Goal: Task Accomplishment & Management: Complete application form

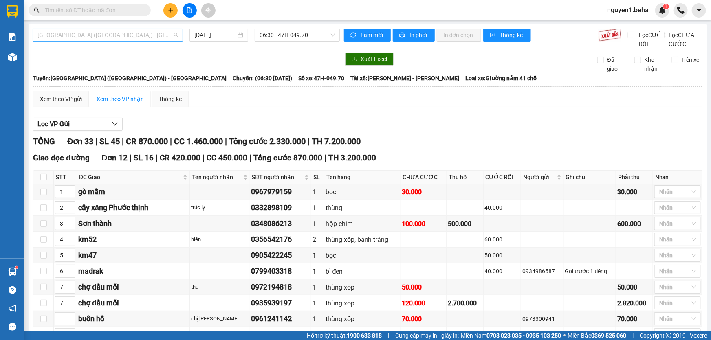
click at [125, 33] on span "[GEOGRAPHIC_DATA] ([GEOGRAPHIC_DATA]) - [GEOGRAPHIC_DATA]" at bounding box center [107, 35] width 141 height 12
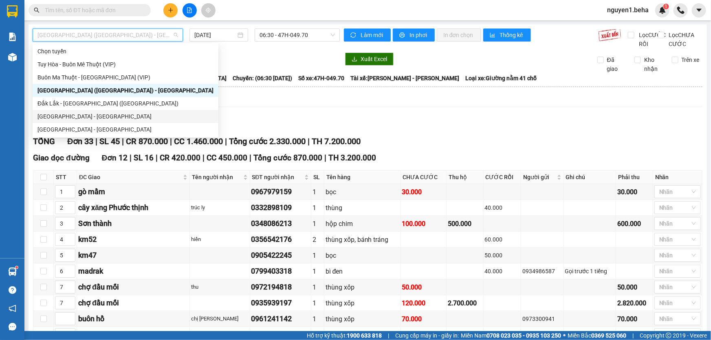
click at [106, 116] on div "[GEOGRAPHIC_DATA] - [GEOGRAPHIC_DATA]" at bounding box center [125, 116] width 176 height 9
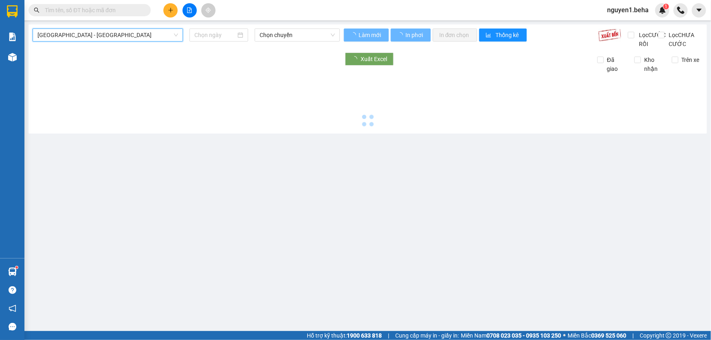
type input "[DATE]"
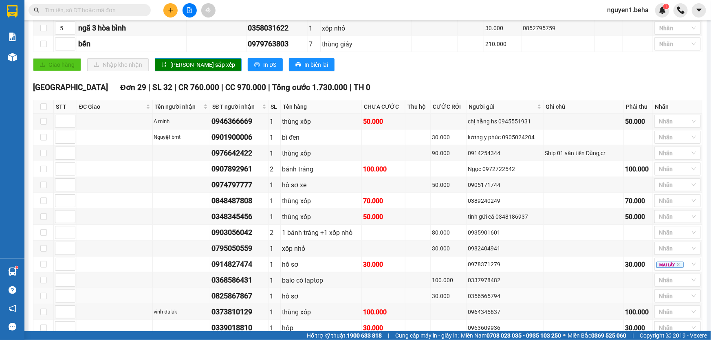
scroll to position [222, 0]
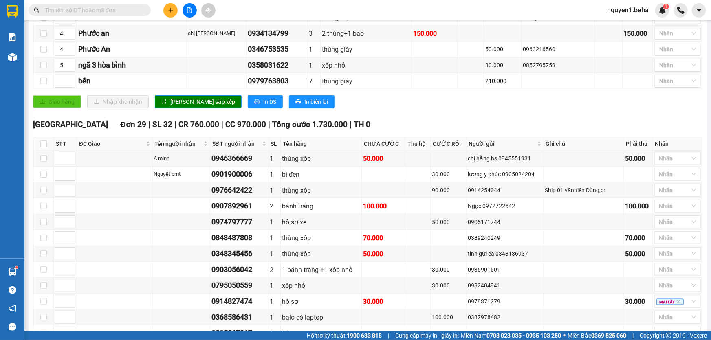
click at [120, 129] on span "Đơn 29" at bounding box center [133, 124] width 26 height 9
drag, startPoint x: 102, startPoint y: 134, endPoint x: 22, endPoint y: 130, distance: 79.9
click at [29, 130] on div "Phú Yên - Đắk Lắk 12/09/2025 12:45 - 47F-002.14 Làm mới In phơi In đơn chọn Thố…" at bounding box center [368, 225] width 678 height 847
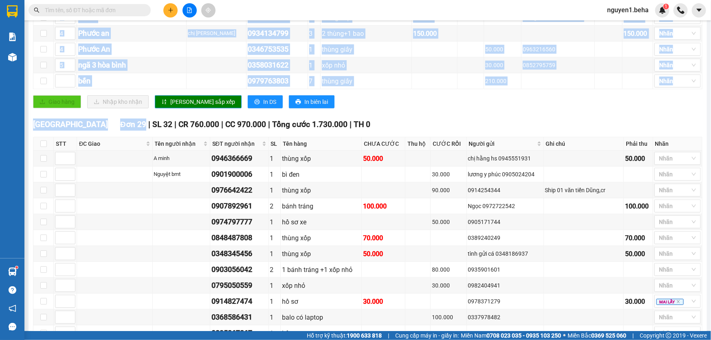
click at [120, 129] on span "Đơn 29" at bounding box center [133, 124] width 26 height 9
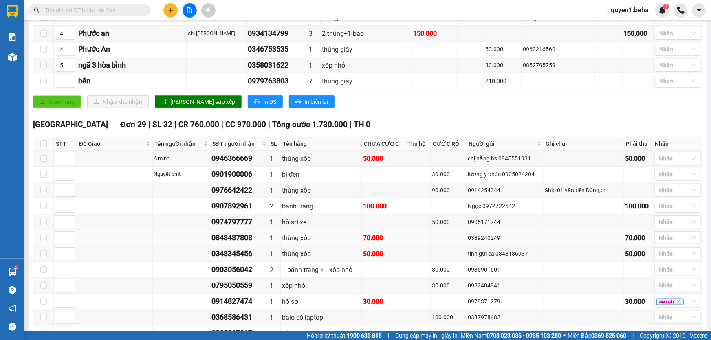
click at [86, 244] on td at bounding box center [115, 238] width 76 height 16
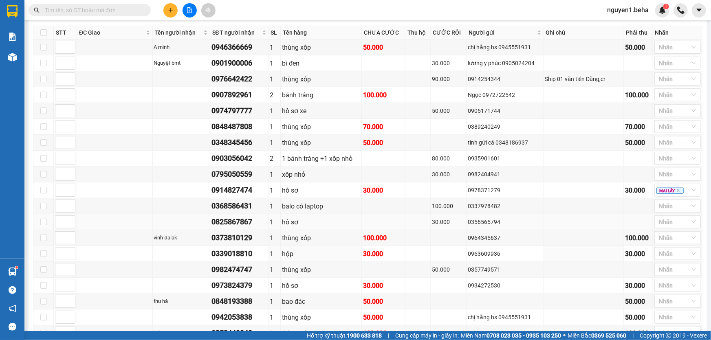
scroll to position [444, 0]
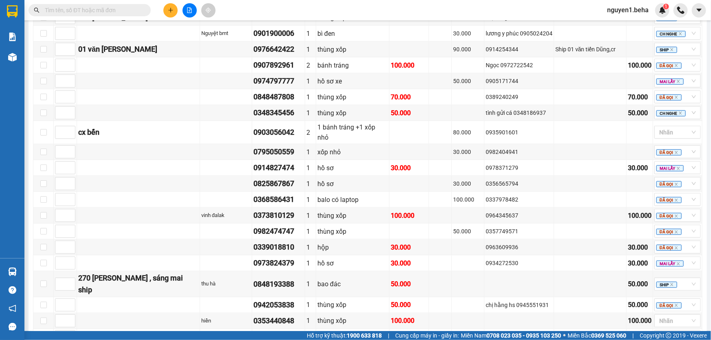
scroll to position [178, 0]
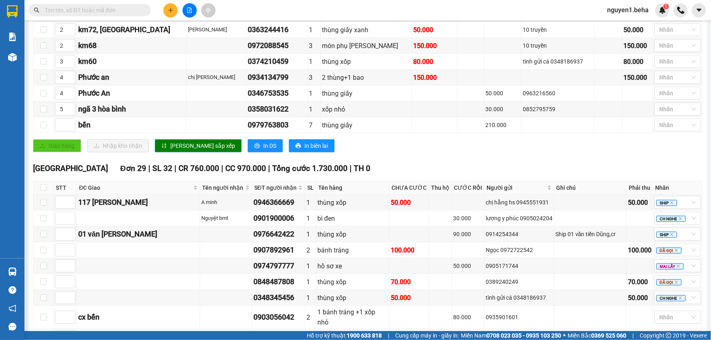
click at [513, 168] on div "TỔNG Đơn 37 | SL 50 | CR 1.050.000 | CC 1.430.000 | Tổng cước 2.480.000 | TH 0 …" at bounding box center [367, 329] width 669 height 745
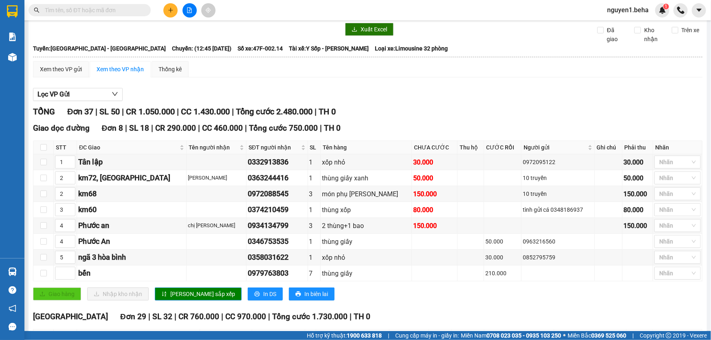
click at [137, 6] on input "text" at bounding box center [93, 10] width 96 height 9
click at [111, 9] on input "text" at bounding box center [93, 10] width 96 height 9
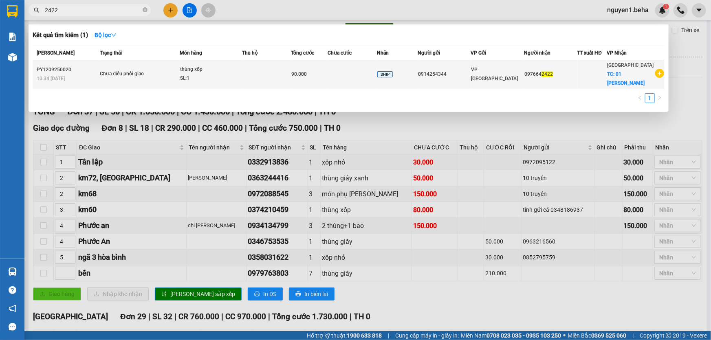
type input "2422"
click at [281, 74] on td at bounding box center [266, 74] width 49 height 28
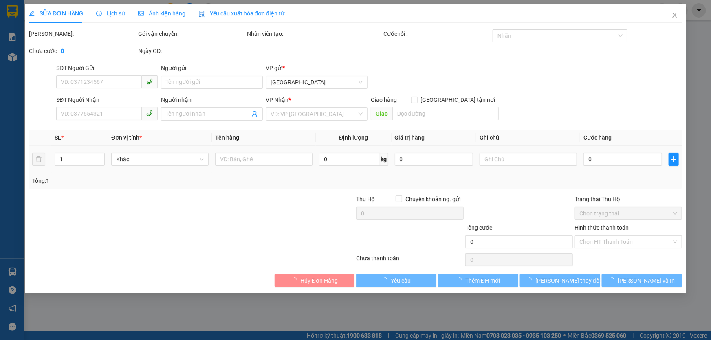
type input "0914254344"
type input "0976642422"
checkbox input "true"
type input "01 văn [PERSON_NAME]"
type input "90.000"
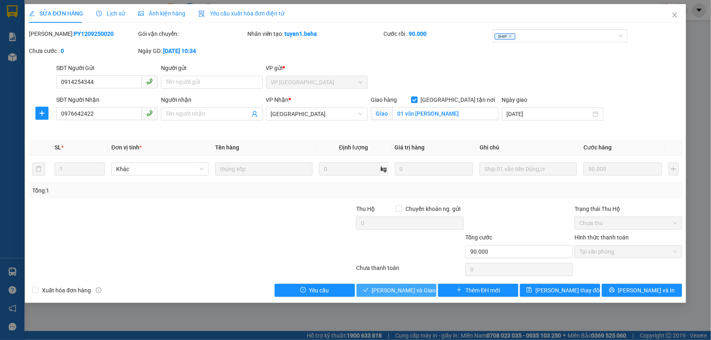
click at [421, 291] on span "[PERSON_NAME] và Giao hàng" at bounding box center [411, 290] width 78 height 9
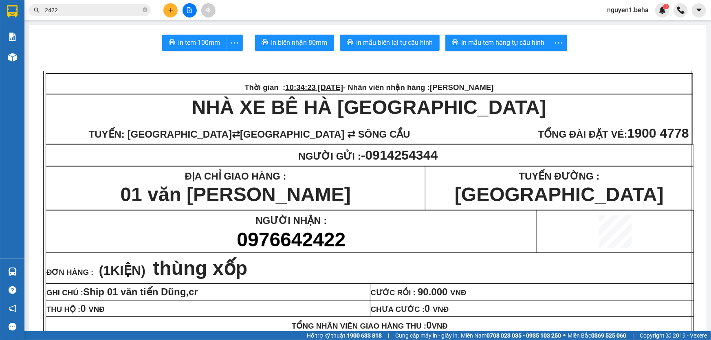
click at [78, 10] on input "2422" at bounding box center [93, 10] width 96 height 9
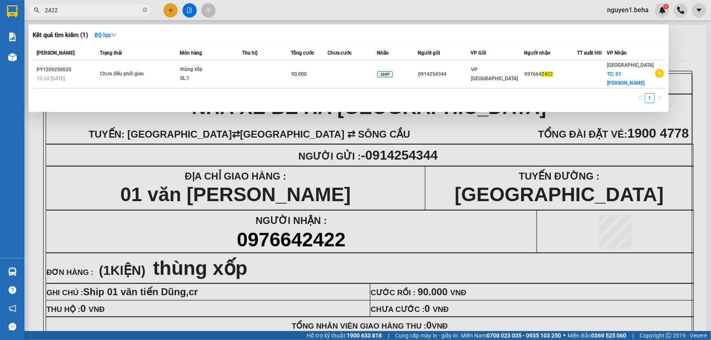
click at [78, 10] on input "2422" at bounding box center [93, 10] width 96 height 9
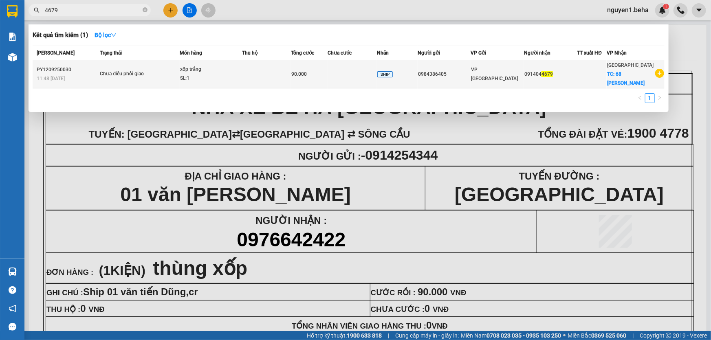
click at [131, 76] on div "Chưa điều phối giao" at bounding box center [130, 74] width 61 height 9
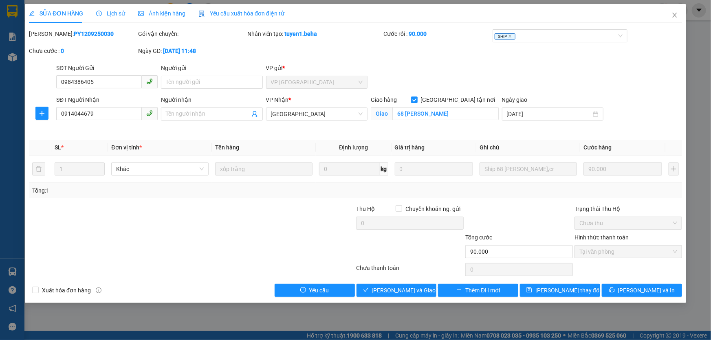
click at [176, 13] on span "Ảnh kiện hàng" at bounding box center [161, 13] width 47 height 7
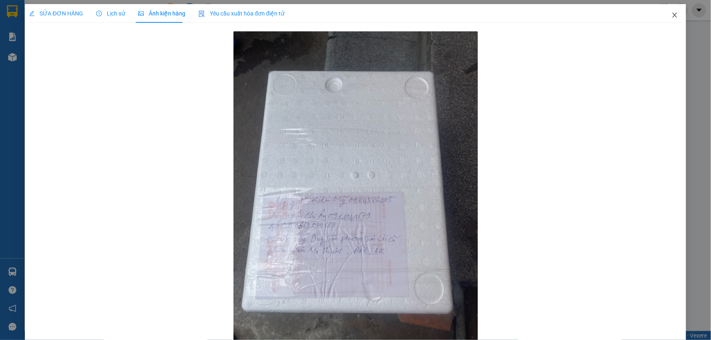
click at [672, 15] on icon "close" at bounding box center [674, 15] width 7 height 7
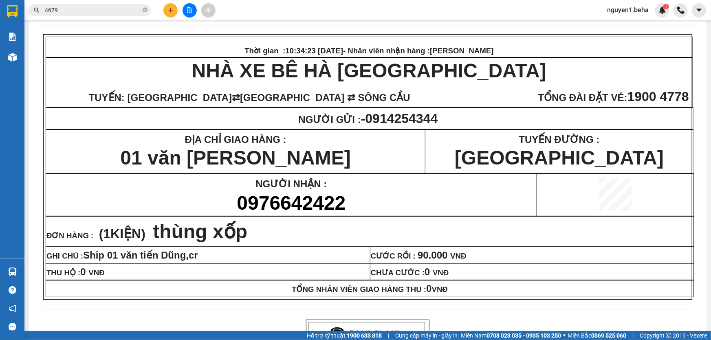
scroll to position [148, 0]
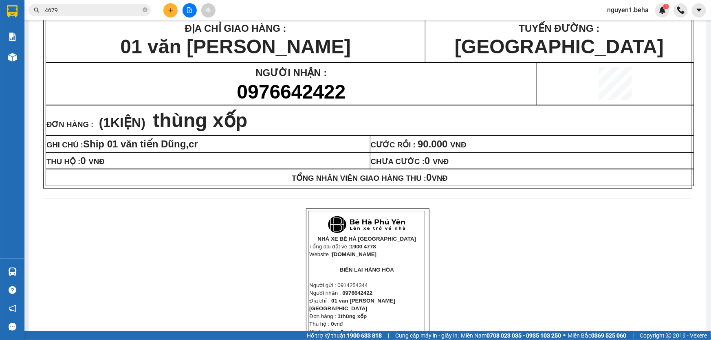
click at [118, 8] on input "4679" at bounding box center [93, 10] width 96 height 9
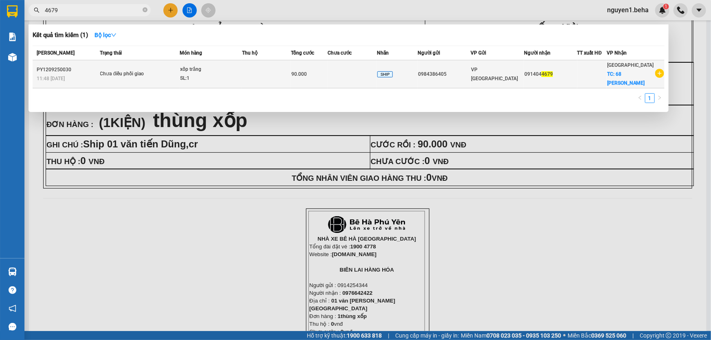
click at [275, 80] on td at bounding box center [266, 74] width 49 height 28
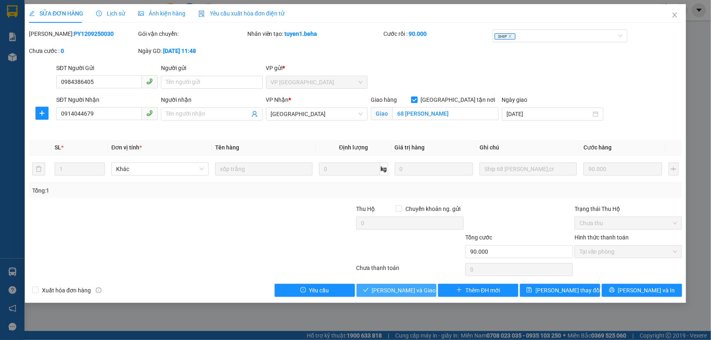
click at [398, 295] on button "[PERSON_NAME] và Giao hàng" at bounding box center [396, 290] width 80 height 13
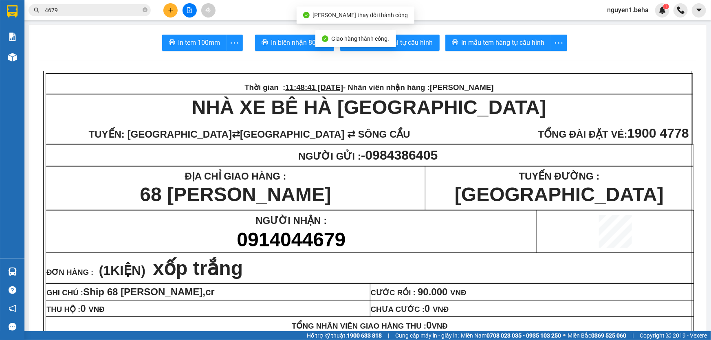
click at [99, 3] on div "Kết quả tìm kiếm ( 1 ) Bộ lọc Mã ĐH Trạng thái Món hàng Thu hộ Tổng cước Chưa c…" at bounding box center [79, 10] width 159 height 14
click at [99, 4] on span "4679" at bounding box center [90, 10] width 122 height 12
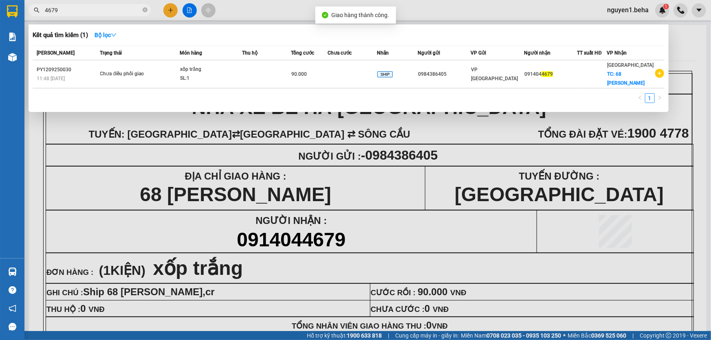
click at [99, 5] on span "4679" at bounding box center [90, 10] width 122 height 12
click at [99, 6] on input "4679" at bounding box center [93, 10] width 96 height 9
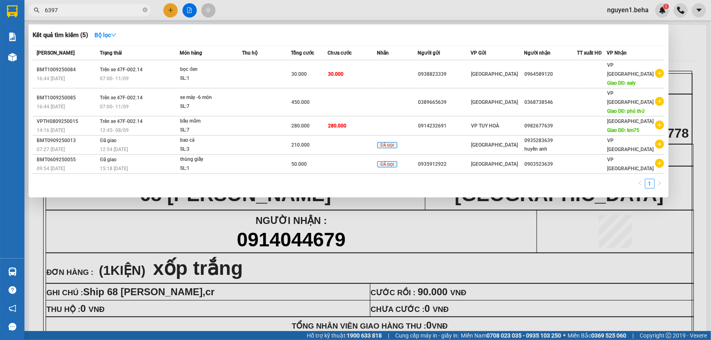
click at [109, 8] on input "6397" at bounding box center [93, 10] width 96 height 9
type input "3"
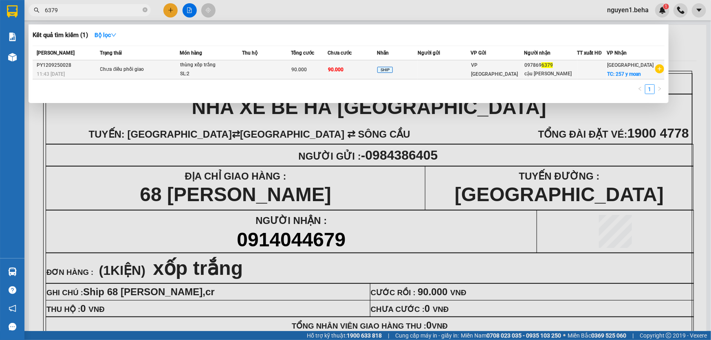
type input "6379"
click at [327, 71] on div "90.000" at bounding box center [309, 69] width 36 height 9
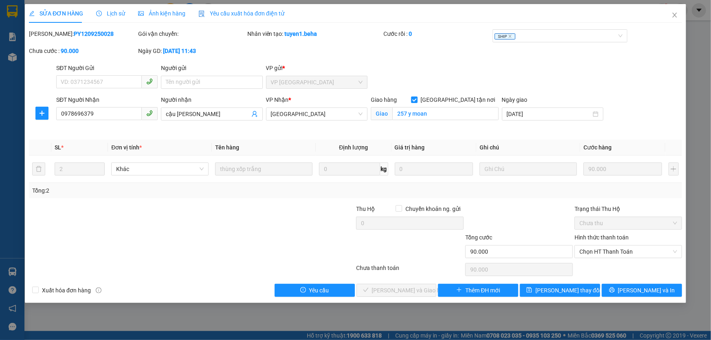
click at [161, 15] on span "Ảnh kiện hàng" at bounding box center [161, 13] width 47 height 7
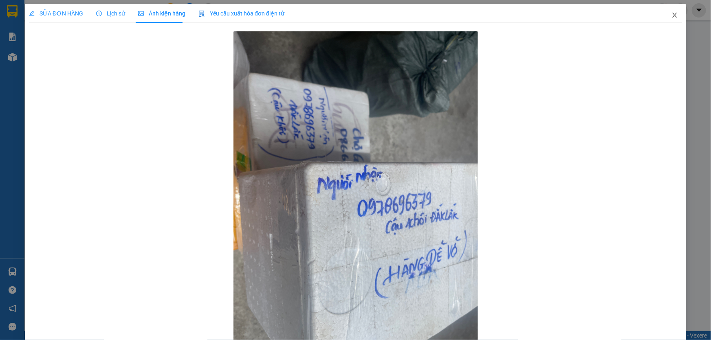
click at [674, 16] on span "Close" at bounding box center [674, 15] width 23 height 23
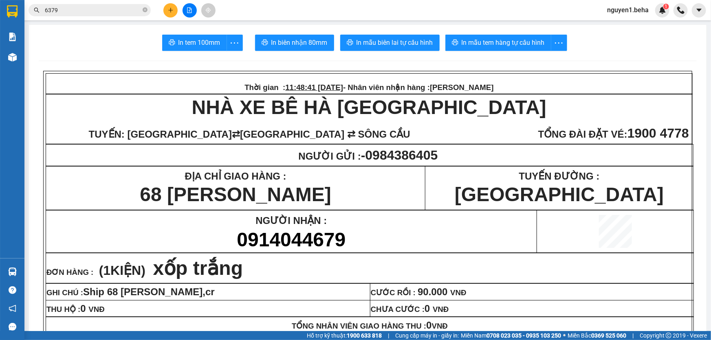
scroll to position [37, 0]
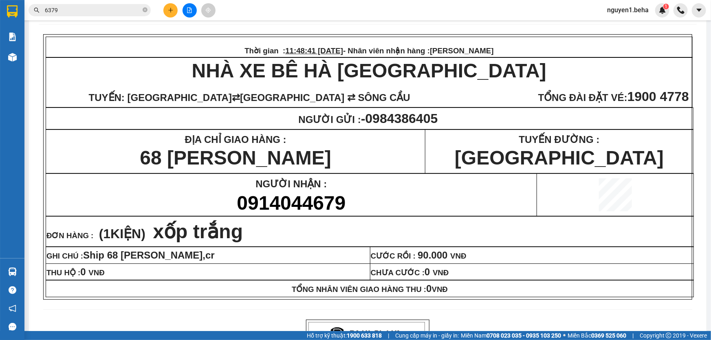
click at [84, 11] on input "6379" at bounding box center [93, 10] width 96 height 9
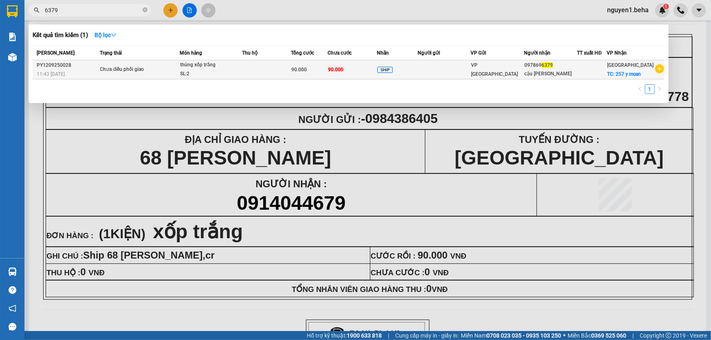
click at [491, 71] on span "VP [GEOGRAPHIC_DATA]" at bounding box center [494, 69] width 47 height 15
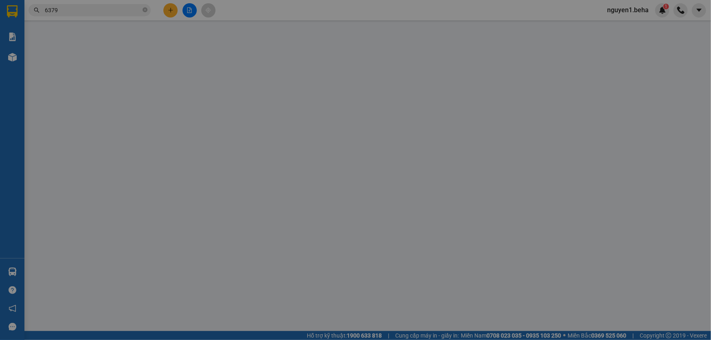
type input "0978696379"
type input "cậu [PERSON_NAME]"
checkbox input "true"
type input "257 y moan"
type input "90.000"
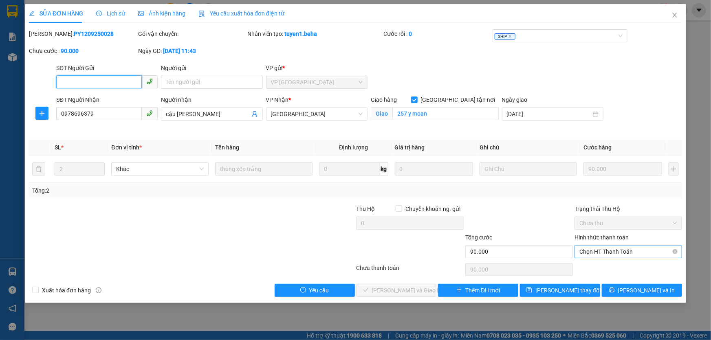
click at [624, 248] on span "Chọn HT Thanh Toán" at bounding box center [628, 252] width 98 height 12
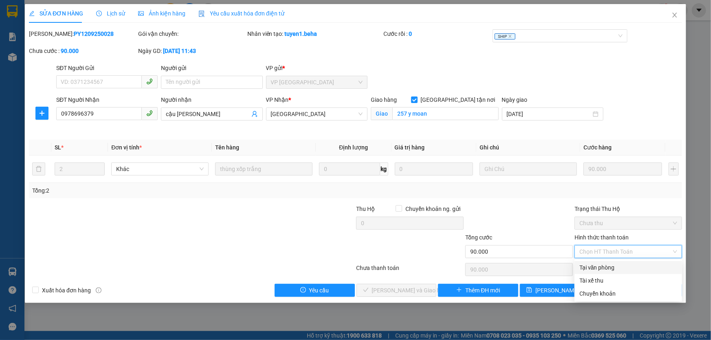
click at [627, 266] on div "Tại văn phòng" at bounding box center [628, 267] width 98 height 9
type input "0"
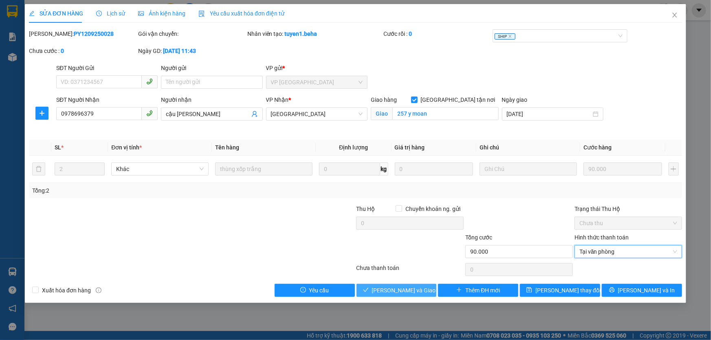
click at [384, 294] on span "[PERSON_NAME] và Giao hàng" at bounding box center [411, 290] width 78 height 9
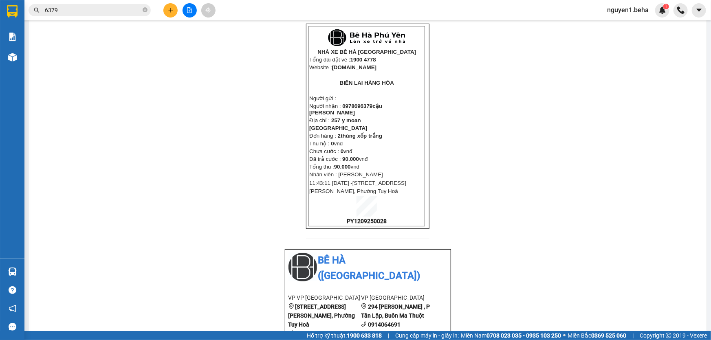
scroll to position [444, 0]
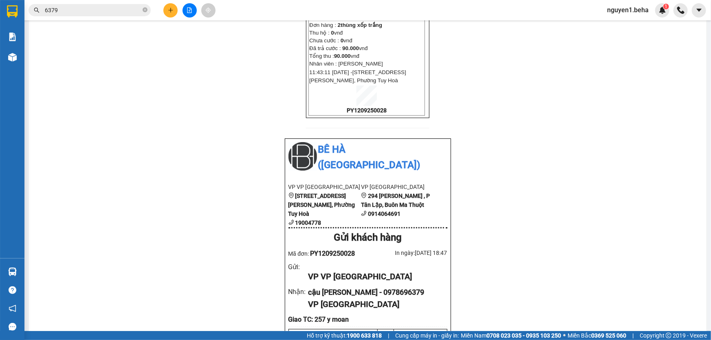
click at [107, 8] on input "6379" at bounding box center [93, 10] width 96 height 9
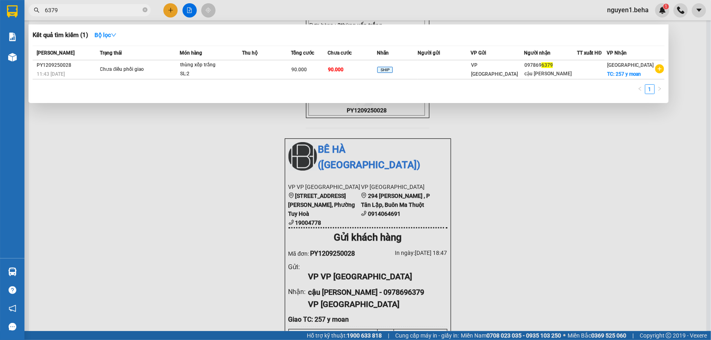
click at [107, 8] on input "6379" at bounding box center [93, 10] width 96 height 9
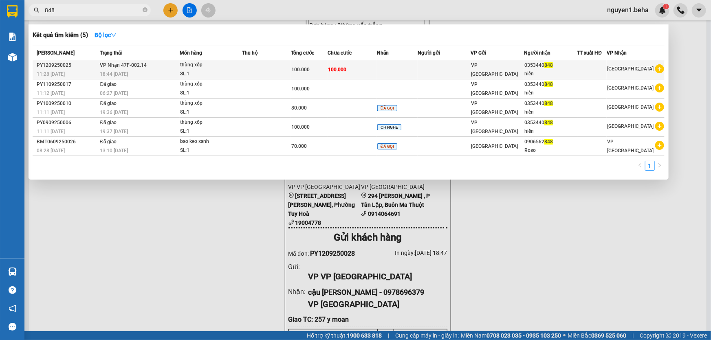
type input "848"
click at [265, 69] on td at bounding box center [266, 69] width 49 height 19
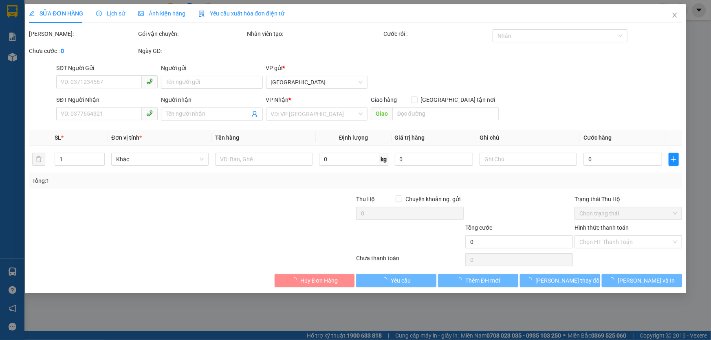
type input "0353440848"
type input "hiền"
type input "100.000"
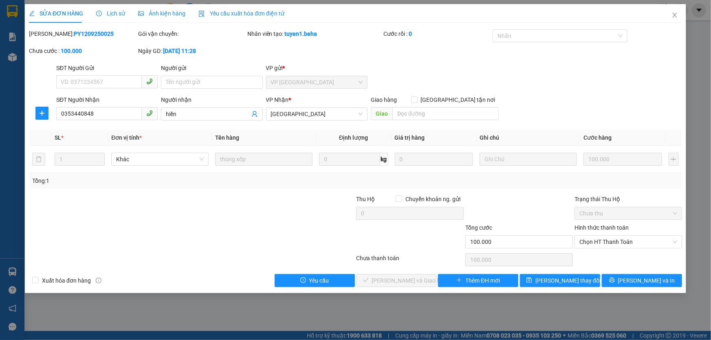
click at [167, 15] on span "Ảnh kiện hàng" at bounding box center [161, 13] width 47 height 7
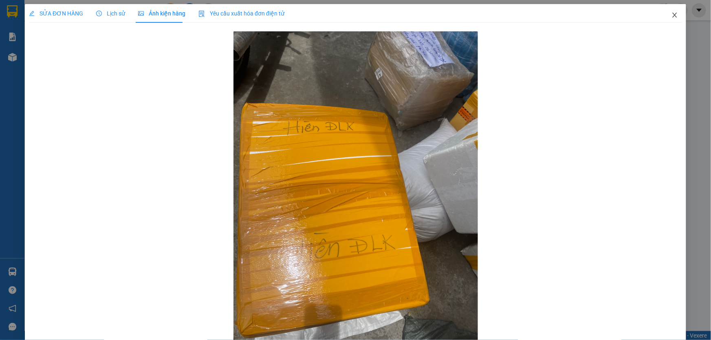
click at [671, 16] on icon "close" at bounding box center [674, 15] width 7 height 7
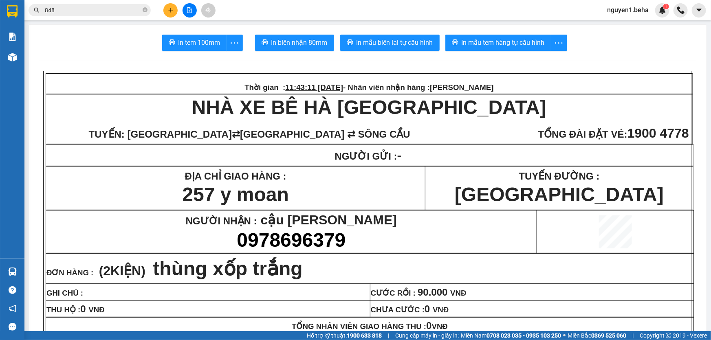
click at [129, 9] on input "848" at bounding box center [93, 10] width 96 height 9
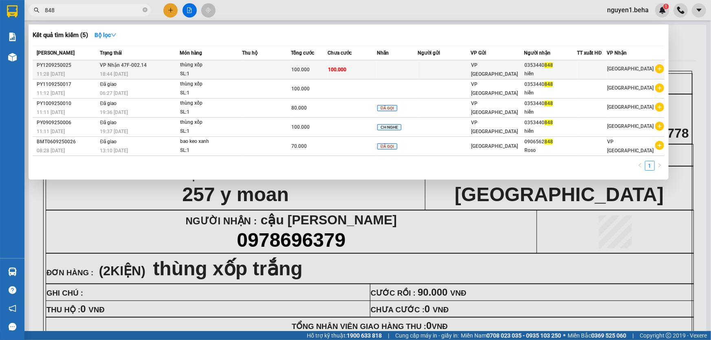
click at [262, 76] on td at bounding box center [266, 69] width 49 height 19
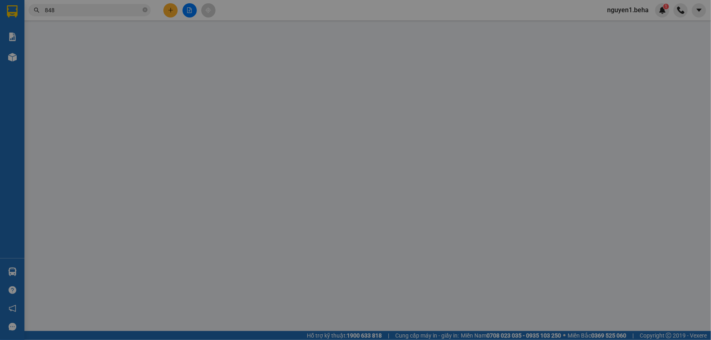
type input "0353440848"
type input "hiền"
type input "100.000"
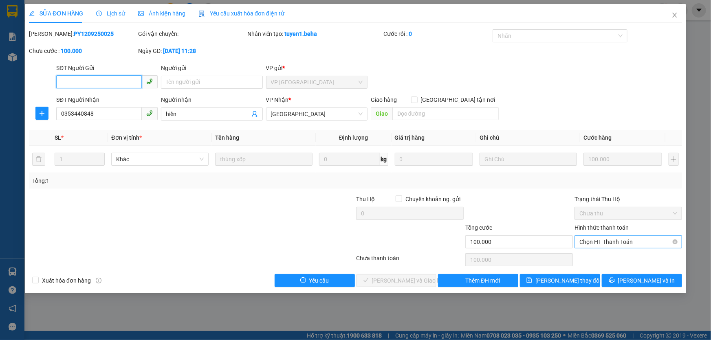
click at [596, 241] on span "Chọn HT Thanh Toán" at bounding box center [628, 242] width 98 height 12
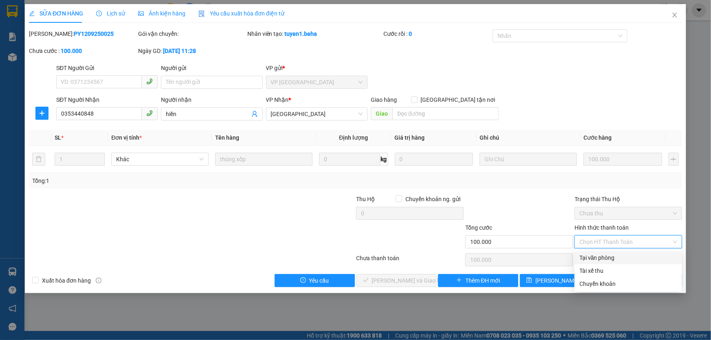
click at [600, 255] on div "Tại văn phòng" at bounding box center [628, 257] width 98 height 9
type input "0"
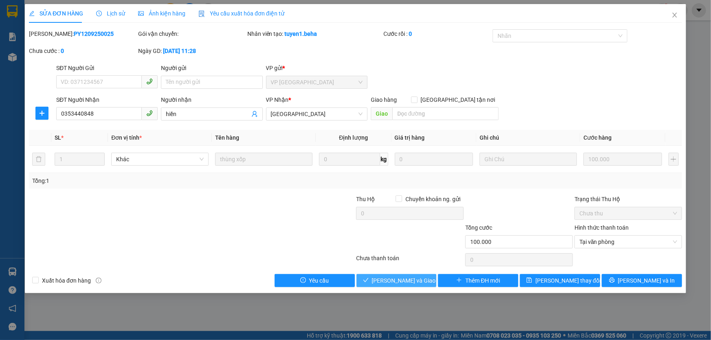
click at [415, 280] on span "[PERSON_NAME] và Giao hàng" at bounding box center [411, 280] width 78 height 9
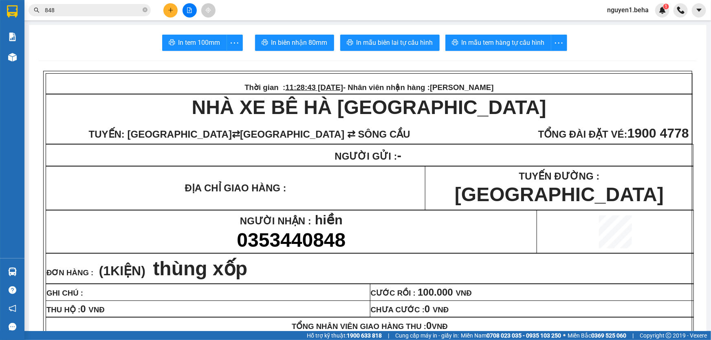
click at [104, 8] on input "848" at bounding box center [93, 10] width 96 height 9
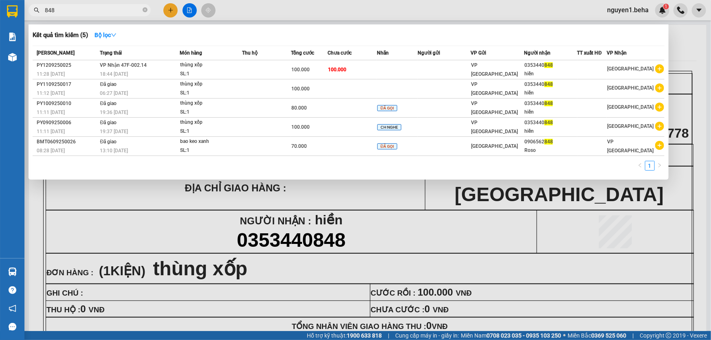
click at [104, 8] on input "848" at bounding box center [93, 10] width 96 height 9
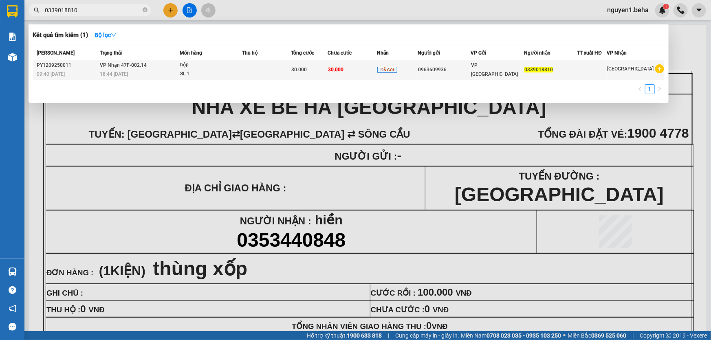
type input "0339018810"
click at [210, 72] on div "SL: 1" at bounding box center [210, 74] width 61 height 9
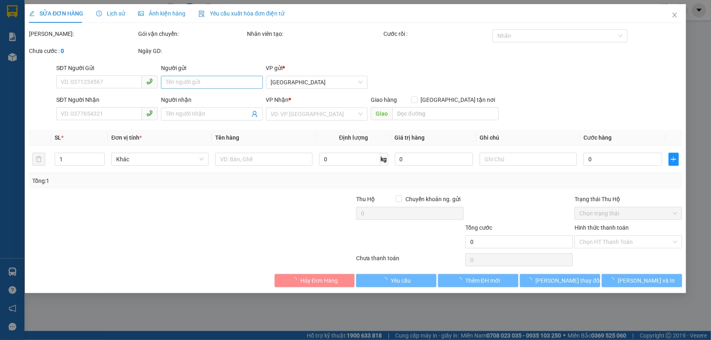
type input "0963609936"
type input "0339018810"
type input "30.000"
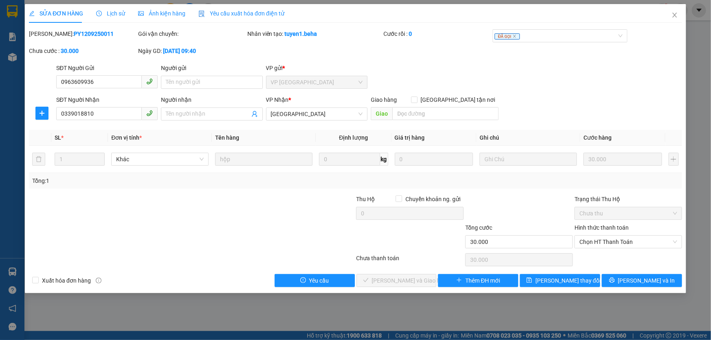
click at [165, 15] on span "Ảnh kiện hàng" at bounding box center [161, 13] width 47 height 7
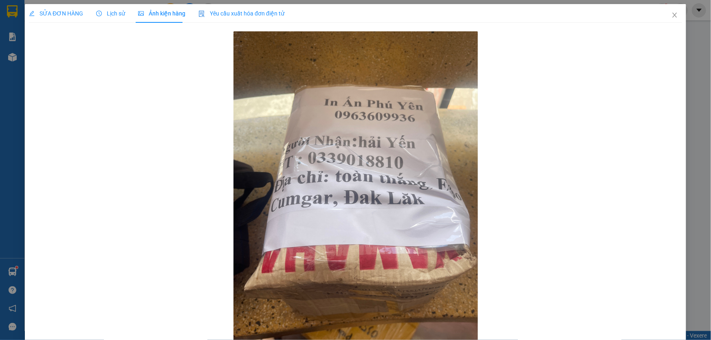
click at [87, 154] on div at bounding box center [355, 194] width 653 height 330
click at [191, 87] on div at bounding box center [355, 194] width 653 height 330
click at [68, 92] on div at bounding box center [355, 194] width 653 height 330
click at [671, 18] on icon "close" at bounding box center [674, 15] width 7 height 7
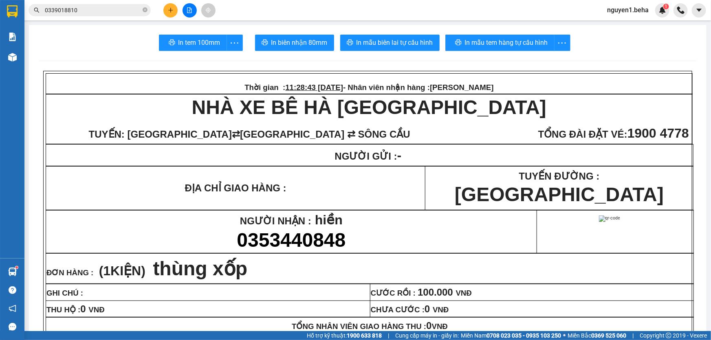
click at [101, 16] on div "Kết quả tìm kiếm ( 1 ) Bộ lọc Mã ĐH Trạng thái Món hàng Thu hộ Tổng cước Chưa c…" at bounding box center [79, 10] width 159 height 14
click at [102, 9] on input "0339018810" at bounding box center [93, 10] width 96 height 9
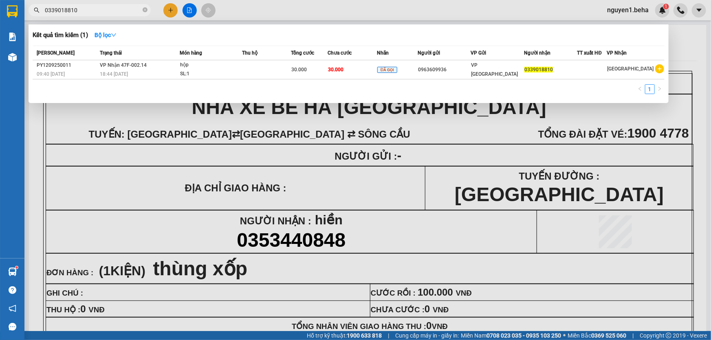
click at [102, 9] on input "0339018810" at bounding box center [93, 10] width 96 height 9
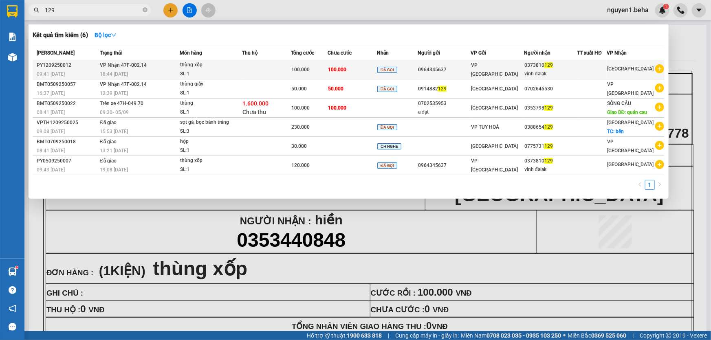
type input "129"
click at [256, 66] on td at bounding box center [266, 69] width 49 height 19
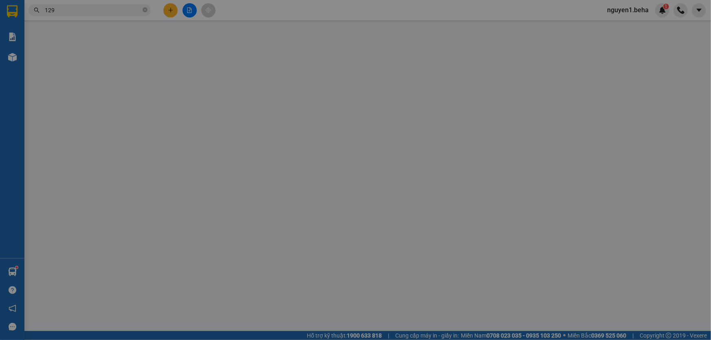
type input "0964345637"
type input "0373810129"
type input "vinh đalak"
type input "100.000"
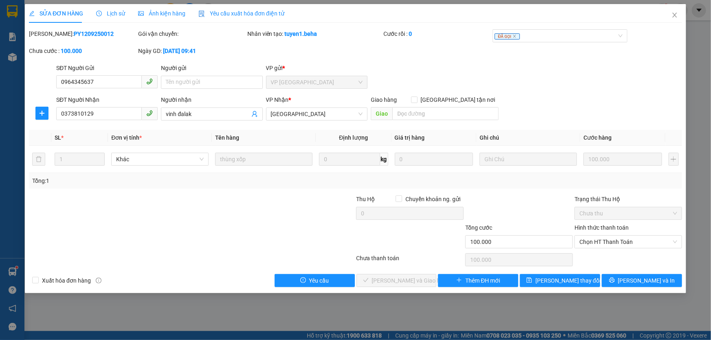
click at [155, 15] on span "Ảnh kiện hàng" at bounding box center [161, 13] width 47 height 7
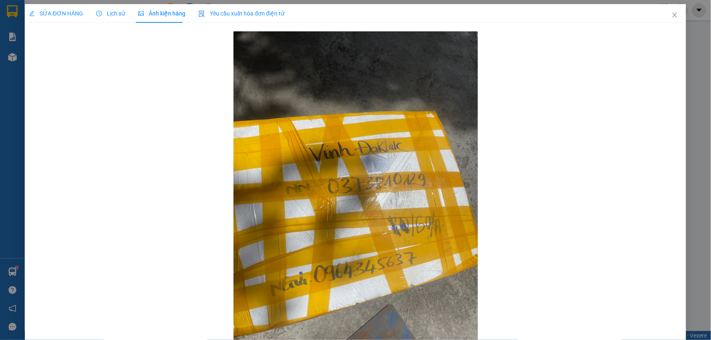
drag, startPoint x: 121, startPoint y: 125, endPoint x: 141, endPoint y: 130, distance: 20.5
click at [121, 125] on div at bounding box center [355, 194] width 653 height 330
drag, startPoint x: 671, startPoint y: 15, endPoint x: 667, endPoint y: 20, distance: 5.8
click at [671, 16] on icon "close" at bounding box center [674, 15] width 7 height 7
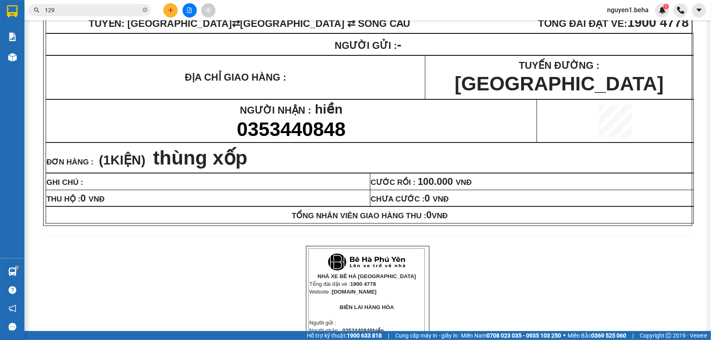
scroll to position [74, 0]
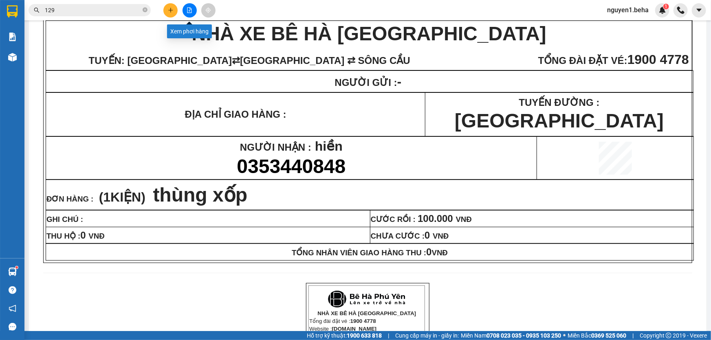
click at [191, 9] on icon "file-add" at bounding box center [189, 10] width 4 height 6
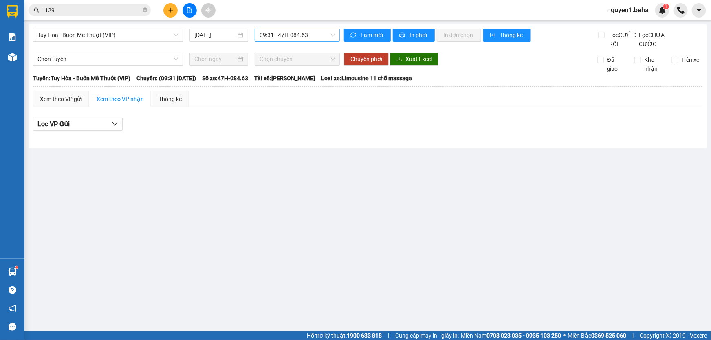
click at [279, 35] on span "09:31 - 47H-084.63" at bounding box center [296, 35] width 75 height 12
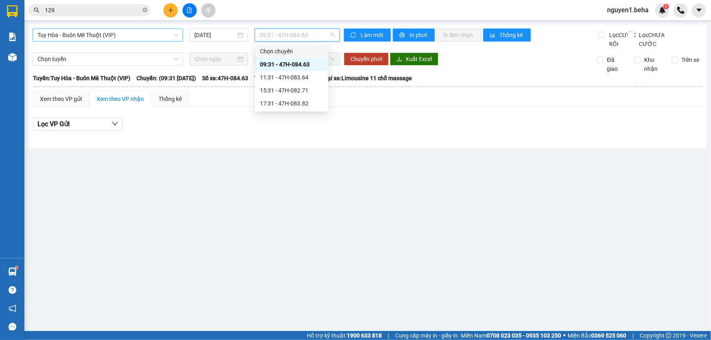
click at [151, 33] on span "Tuy Hòa - Buôn Mê Thuột (VIP)" at bounding box center [107, 35] width 141 height 12
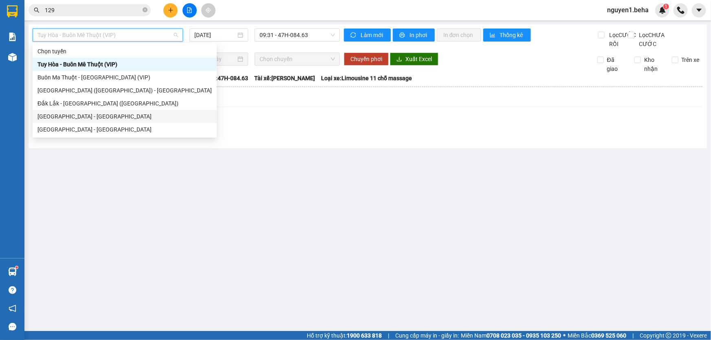
click at [147, 112] on div "[GEOGRAPHIC_DATA] - [GEOGRAPHIC_DATA]" at bounding box center [124, 116] width 174 height 9
type input "[DATE]"
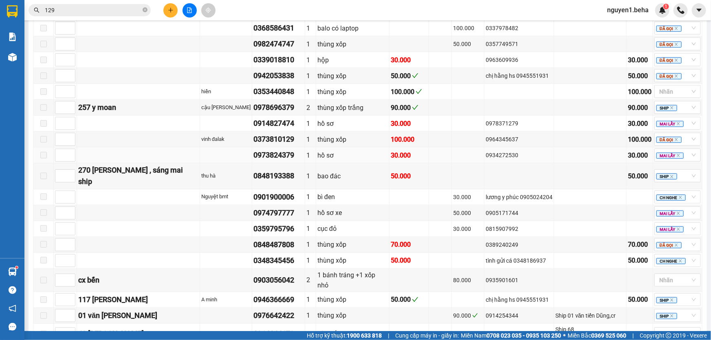
scroll to position [363, 0]
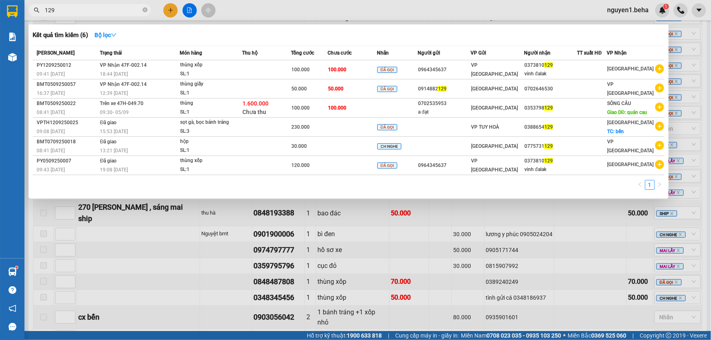
click at [101, 13] on input "129" at bounding box center [93, 10] width 96 height 9
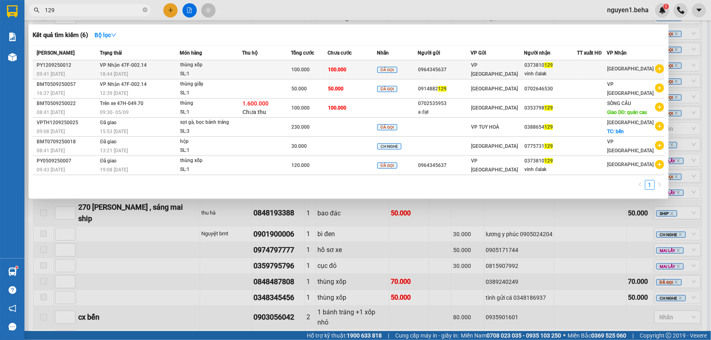
click at [273, 71] on td at bounding box center [266, 69] width 49 height 19
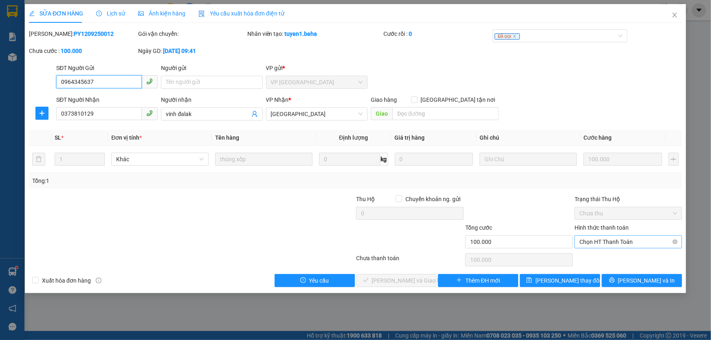
click at [654, 243] on span "Chọn HT Thanh Toán" at bounding box center [628, 242] width 98 height 12
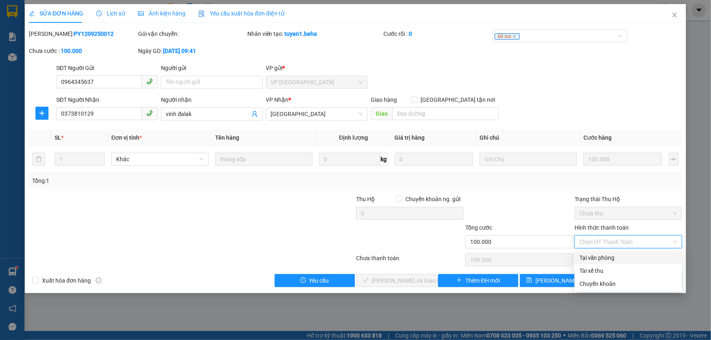
click at [626, 259] on div "Tại văn phòng" at bounding box center [628, 257] width 98 height 9
type input "0"
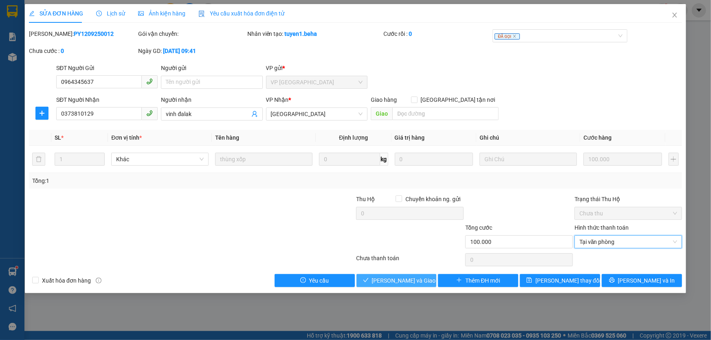
click at [376, 281] on button "[PERSON_NAME] và Giao hàng" at bounding box center [396, 280] width 80 height 13
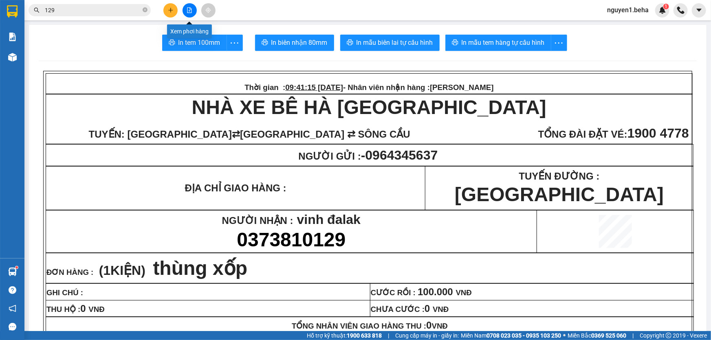
click at [189, 12] on icon "file-add" at bounding box center [190, 10] width 6 height 6
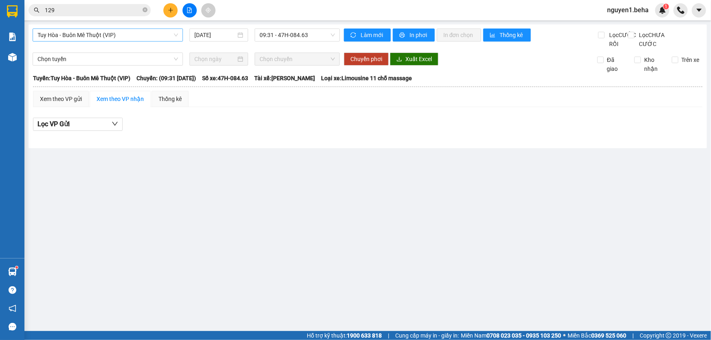
click at [110, 37] on span "Tuy Hòa - Buôn Mê Thuột (VIP)" at bounding box center [107, 35] width 141 height 12
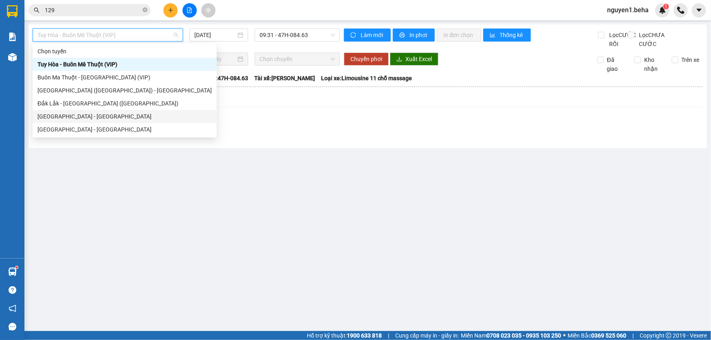
click at [104, 119] on div "[GEOGRAPHIC_DATA] - [GEOGRAPHIC_DATA]" at bounding box center [124, 116] width 174 height 9
type input "[DATE]"
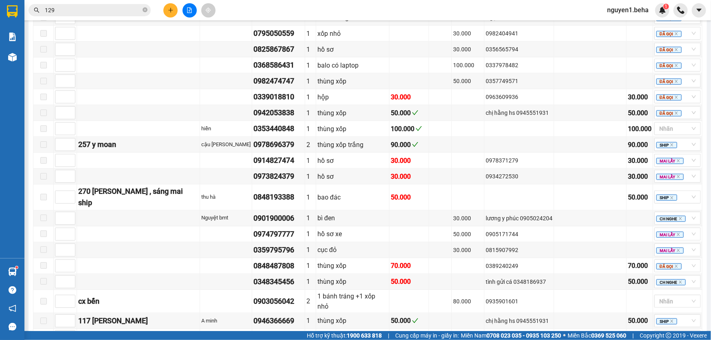
scroll to position [289, 0]
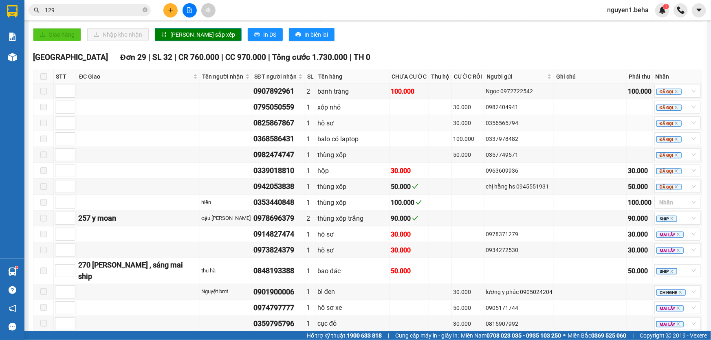
click at [284, 129] on div "0825867867" at bounding box center [278, 122] width 50 height 11
click at [277, 129] on div "0825867867" at bounding box center [278, 122] width 50 height 11
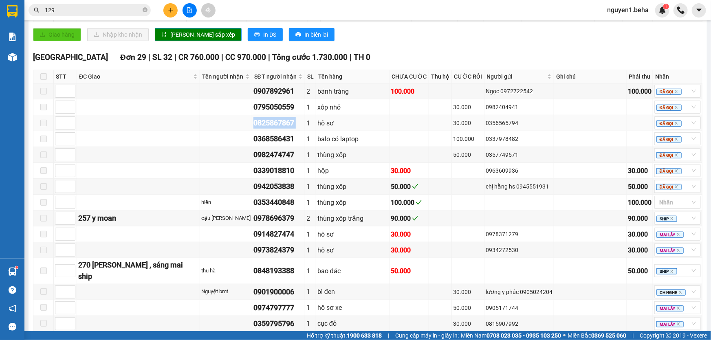
copy div "0825867867"
click at [121, 7] on input "129" at bounding box center [93, 10] width 96 height 9
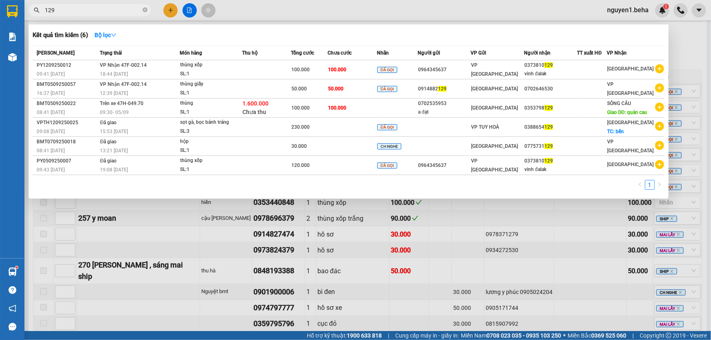
click at [121, 7] on input "129" at bounding box center [93, 10] width 96 height 9
paste input "0825867867"
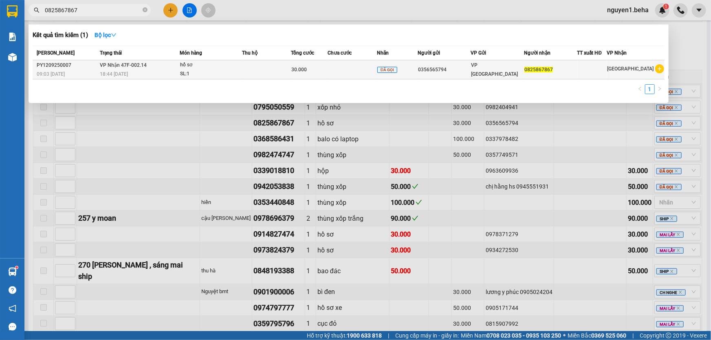
type input "0825867867"
click at [139, 61] on td "VP Nhận 47F-002.14 18:44 [DATE]" at bounding box center [139, 69] width 82 height 19
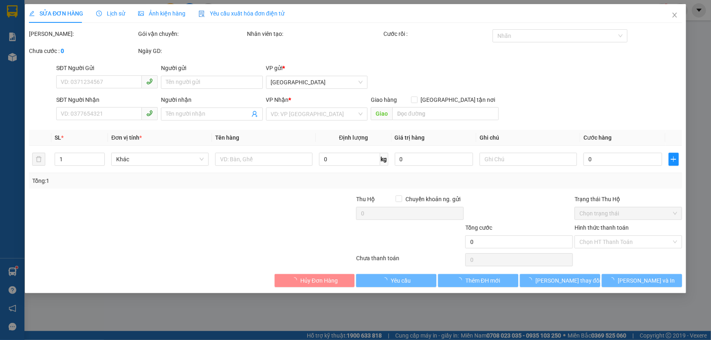
type input "0356565794"
type input "0825867867"
type input "30.000"
type input "0"
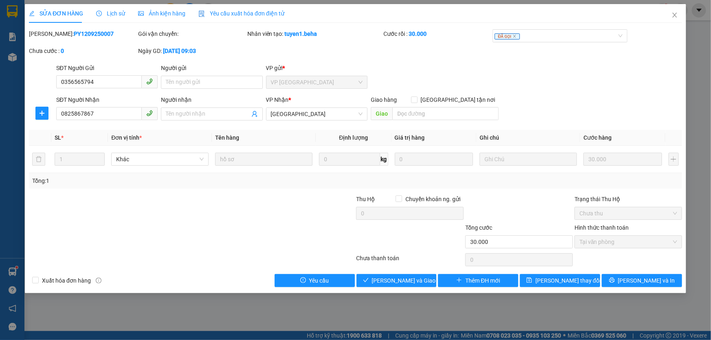
click at [158, 10] on span "Ảnh kiện hàng" at bounding box center [161, 13] width 47 height 7
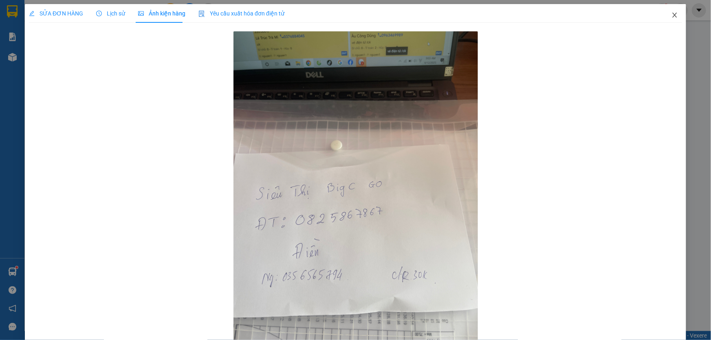
click at [671, 16] on icon "close" at bounding box center [674, 15] width 7 height 7
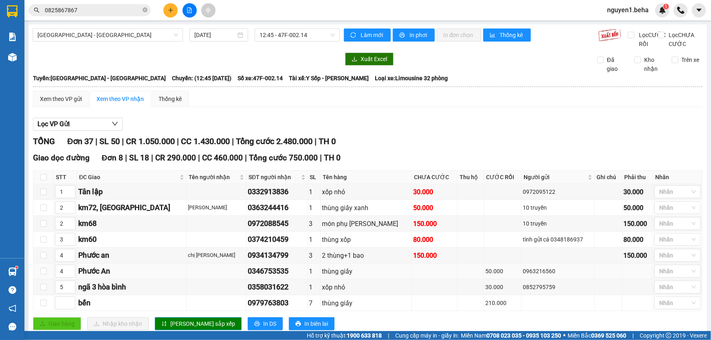
scroll to position [296, 0]
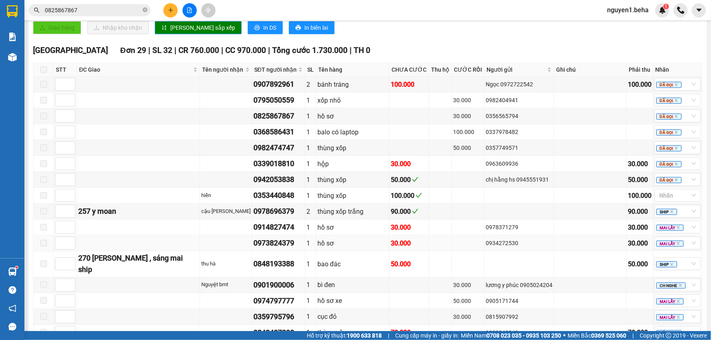
click at [277, 249] on div "0973824379" at bounding box center [278, 242] width 50 height 11
copy div "0973824379"
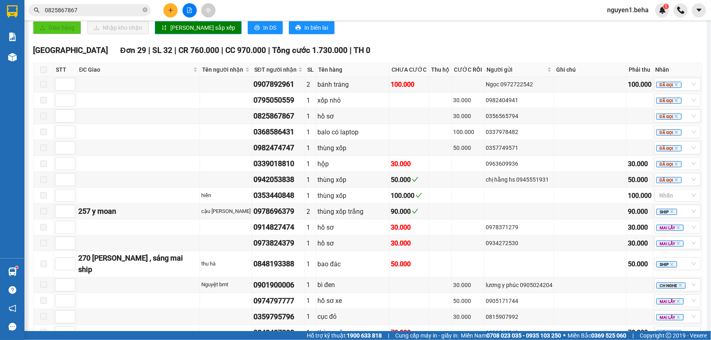
click at [81, 4] on div "Kết quả tìm kiếm ( 1 ) Bộ lọc Mã ĐH Trạng thái Món hàng Thu hộ Tổng cước Chưa c…" at bounding box center [79, 10] width 159 height 14
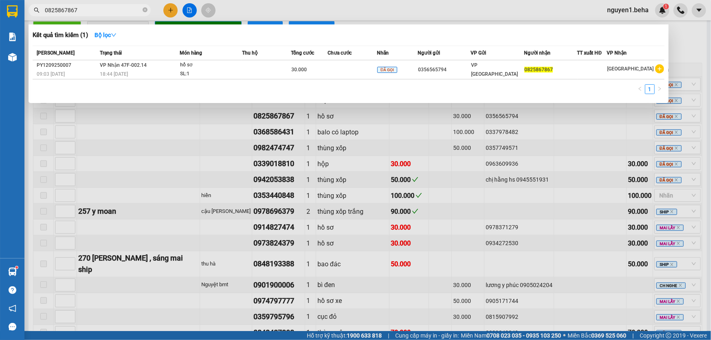
click at [85, 10] on input "0825867867" at bounding box center [93, 10] width 96 height 9
paste input "973824379"
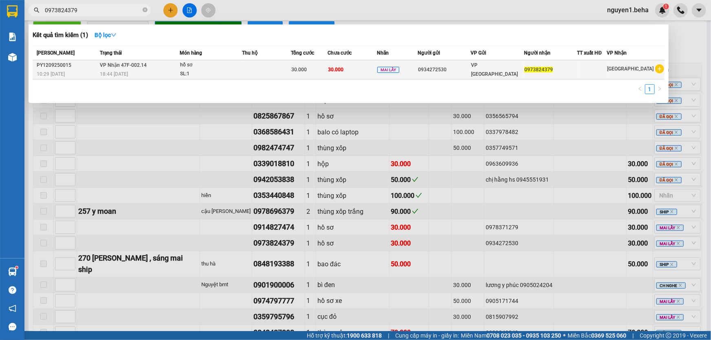
click at [191, 63] on div "hồ sơ" at bounding box center [210, 65] width 61 height 9
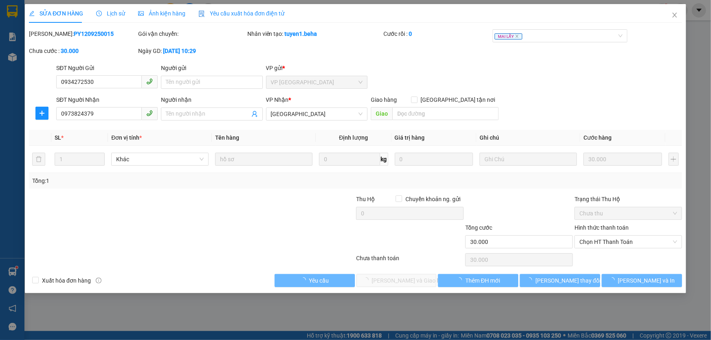
click at [151, 16] on span "Ảnh kiện hàng" at bounding box center [161, 13] width 47 height 7
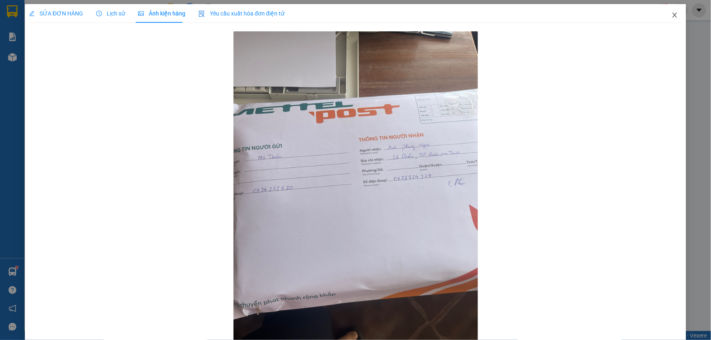
click at [671, 17] on icon "close" at bounding box center [674, 15] width 7 height 7
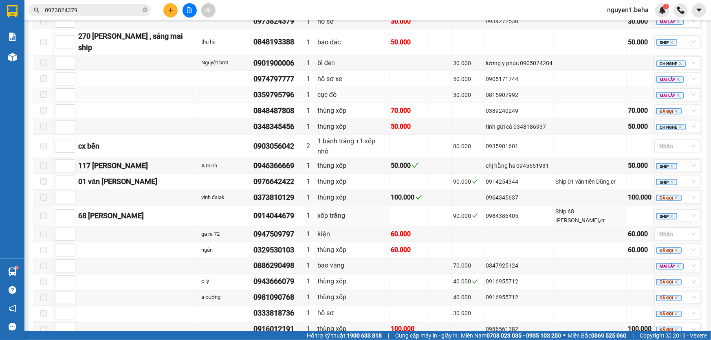
scroll to position [548, 0]
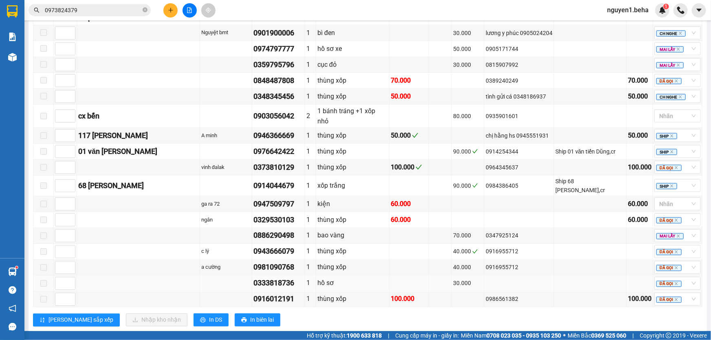
click at [281, 278] on div "0333818736" at bounding box center [278, 283] width 50 height 11
copy div "0333818736"
click at [101, 7] on input "0973824379" at bounding box center [93, 10] width 96 height 9
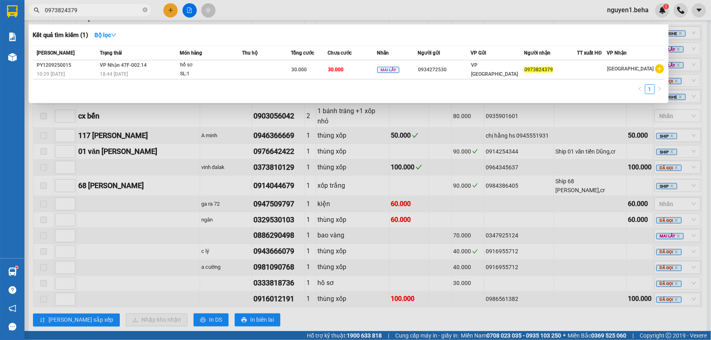
click at [101, 7] on input "0973824379" at bounding box center [93, 10] width 96 height 9
paste input "333818736"
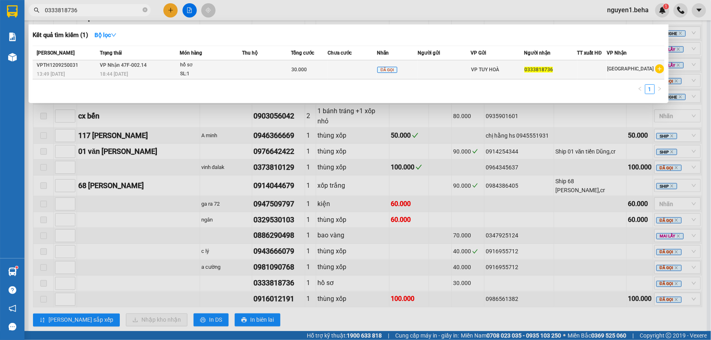
type input "0333818736"
click at [191, 68] on div "hồ sơ" at bounding box center [210, 65] width 61 height 9
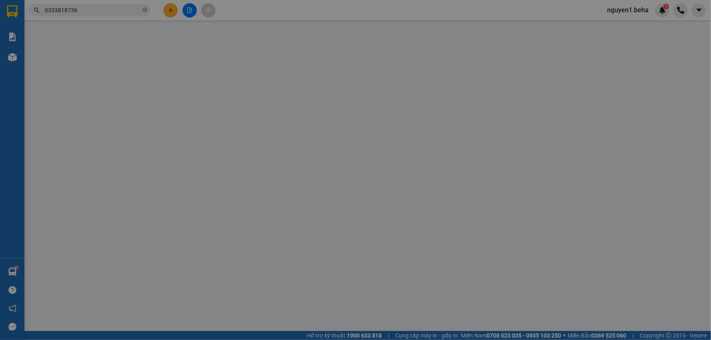
type input "0333818736"
type input "30.000"
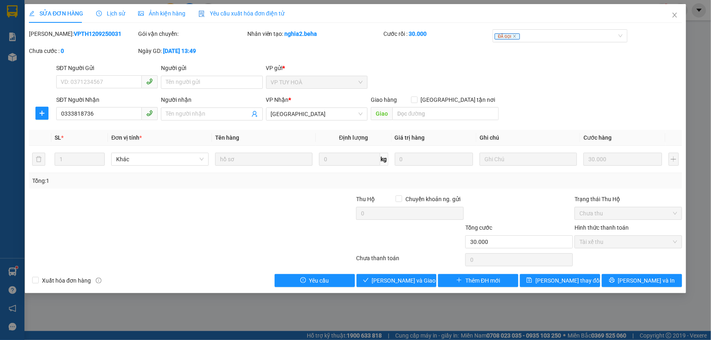
click at [152, 13] on span "Ảnh kiện hàng" at bounding box center [161, 13] width 47 height 7
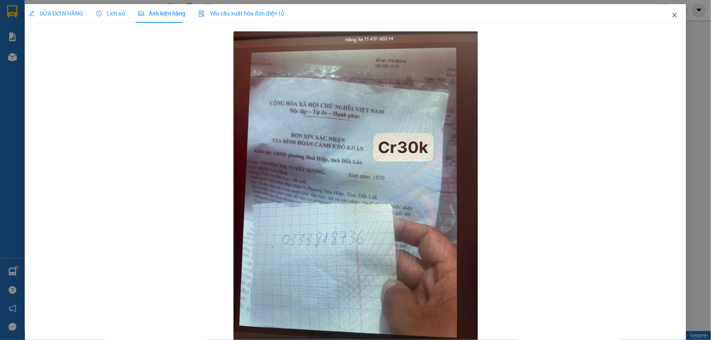
click at [671, 18] on icon "close" at bounding box center [674, 15] width 7 height 7
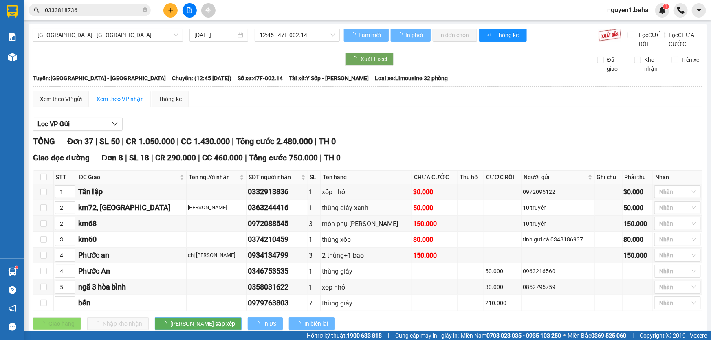
scroll to position [148, 0]
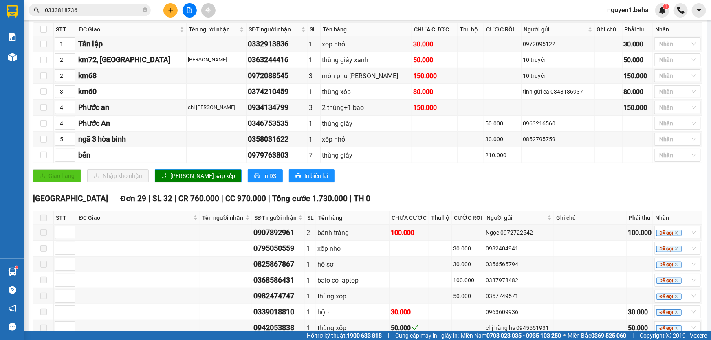
click at [93, 8] on input "0333818736" at bounding box center [93, 10] width 96 height 9
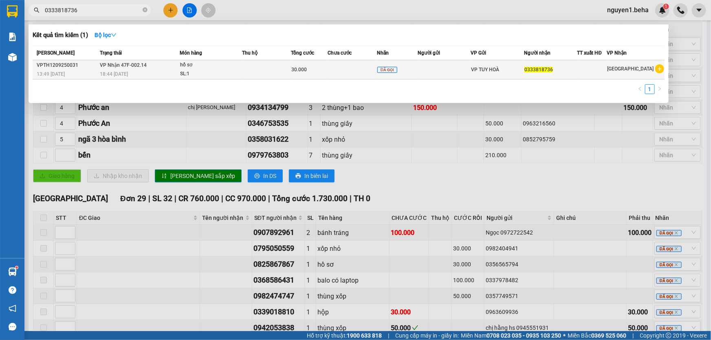
click at [264, 70] on td at bounding box center [266, 69] width 49 height 19
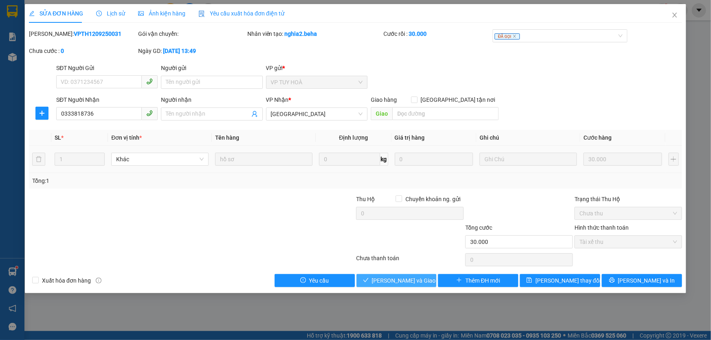
click at [388, 282] on span "[PERSON_NAME] và Giao hàng" at bounding box center [411, 280] width 78 height 9
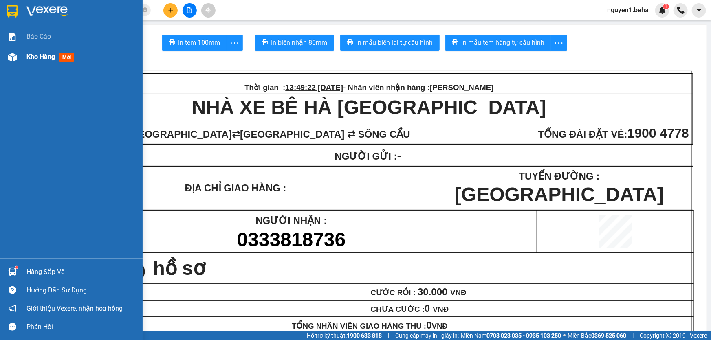
click at [41, 57] on span "Kho hàng" at bounding box center [40, 57] width 29 height 8
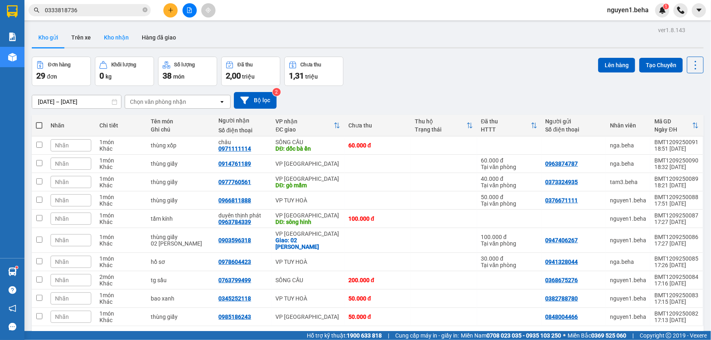
click at [107, 33] on button "Kho nhận" at bounding box center [116, 38] width 38 height 20
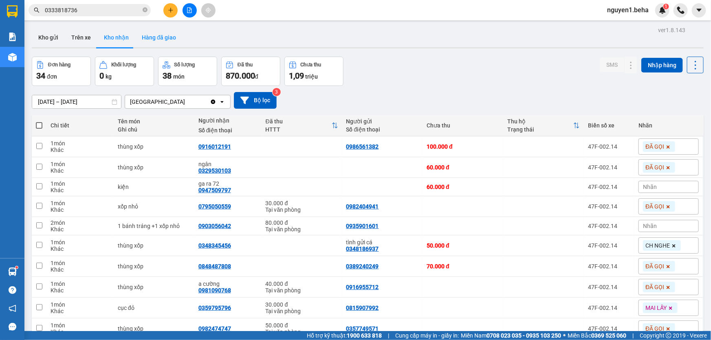
click at [168, 39] on button "Hàng đã giao" at bounding box center [158, 38] width 47 height 20
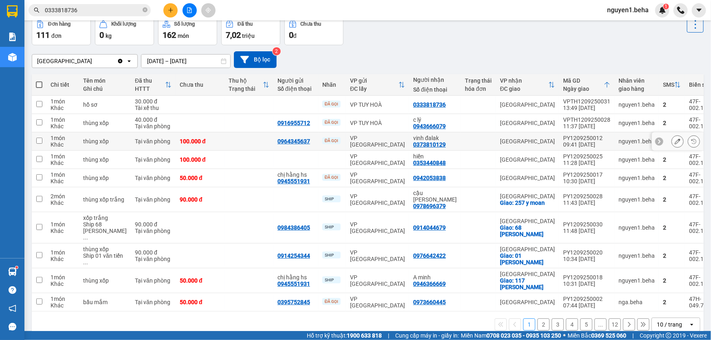
scroll to position [4, 0]
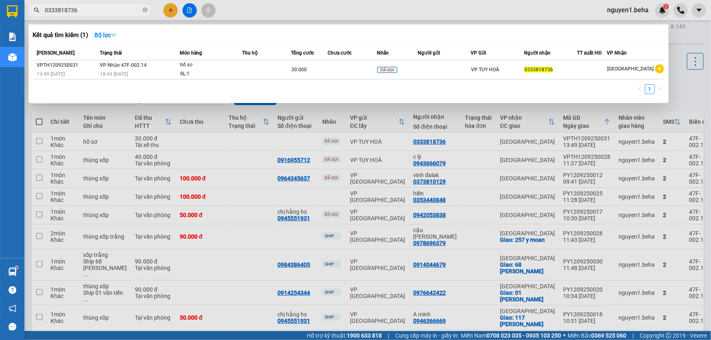
click at [86, 8] on input "0333818736" at bounding box center [93, 10] width 96 height 9
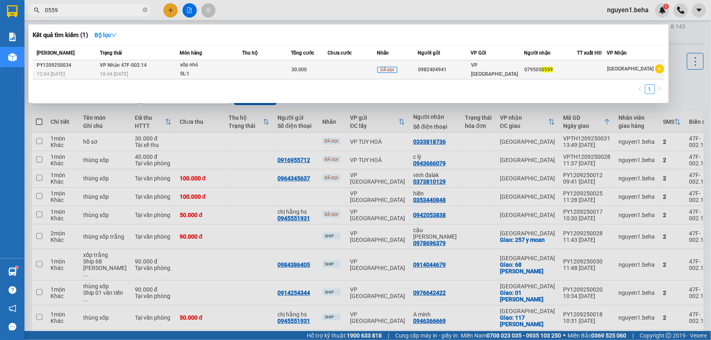
type input "0559"
click at [233, 77] on div "SL: 1" at bounding box center [210, 74] width 61 height 9
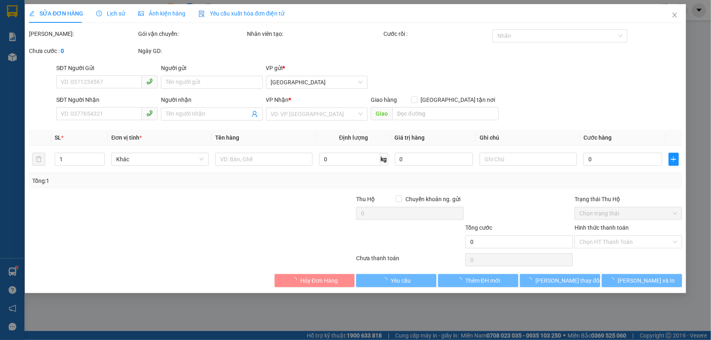
type input "0982404941"
type input "0795050559"
type input "30.000"
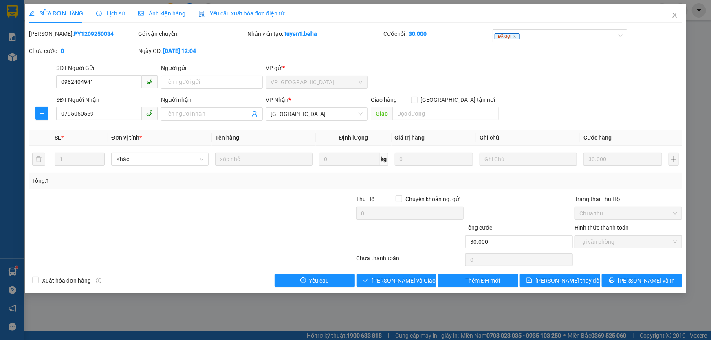
click at [179, 13] on span "Ảnh kiện hàng" at bounding box center [161, 13] width 47 height 7
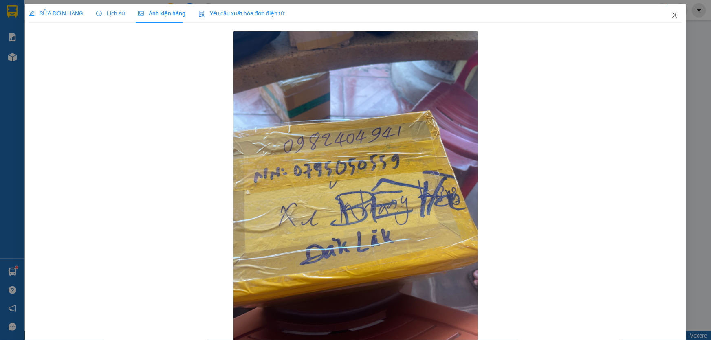
click at [671, 17] on icon "close" at bounding box center [674, 15] width 7 height 7
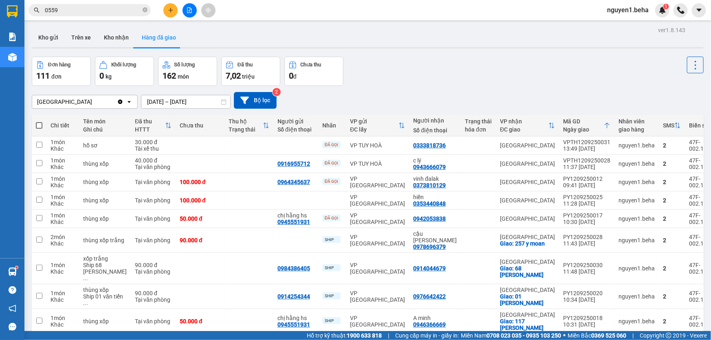
click at [107, 4] on div "Kết quả tìm kiếm ( 1 ) Bộ lọc Mã ĐH Trạng thái Món hàng Thu hộ Tổng cước Chưa c…" at bounding box center [79, 10] width 159 height 14
click at [119, 22] on main "ver 1.8.143 Kho gửi Trên xe Kho nhận Hàng đã giao Đơn hàng 111 đơn Khối lượng 0…" at bounding box center [355, 165] width 711 height 331
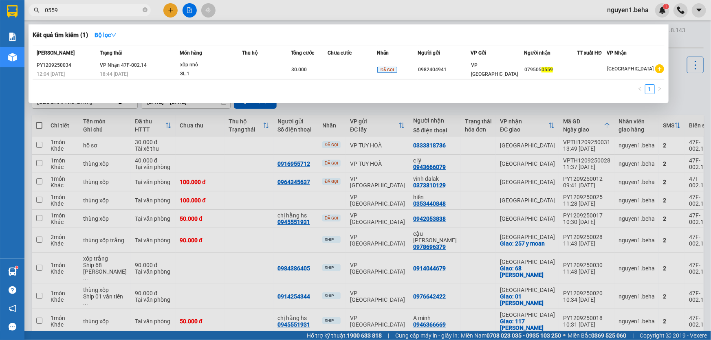
click at [121, 13] on input "0559" at bounding box center [93, 10] width 96 height 9
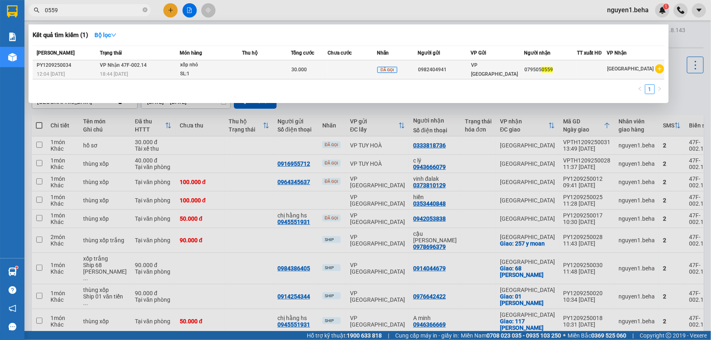
click at [257, 77] on td at bounding box center [266, 69] width 49 height 19
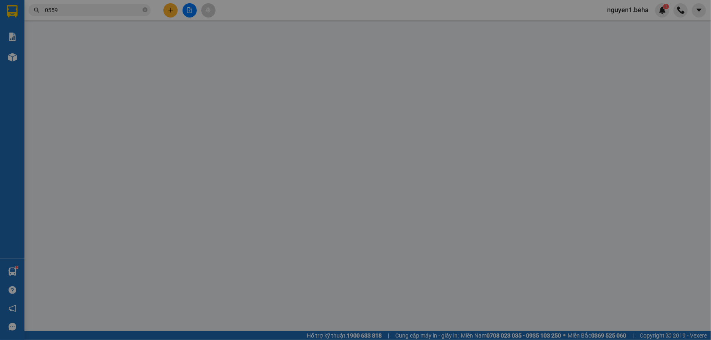
type input "0982404941"
type input "0795050559"
type input "30.000"
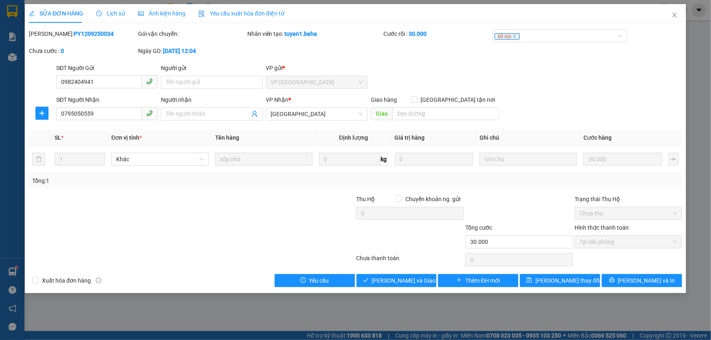
click at [385, 287] on div "SỬA ĐƠN HÀNG Lịch sử Ảnh kiện hàng Yêu cầu xuất hóa đơn điện tử Total Paid Fee …" at bounding box center [355, 148] width 661 height 289
click at [386, 285] on span "[PERSON_NAME] và Giao hàng" at bounding box center [411, 280] width 78 height 9
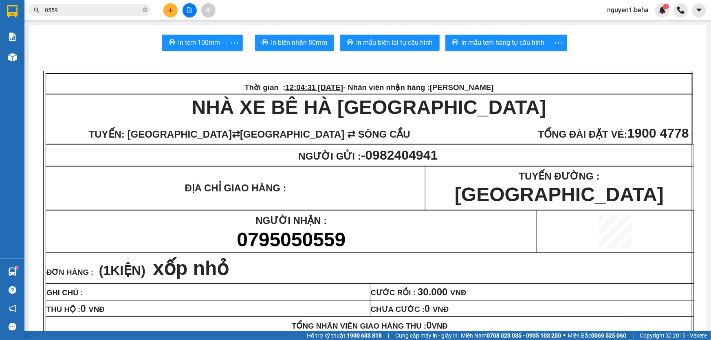
scroll to position [111, 0]
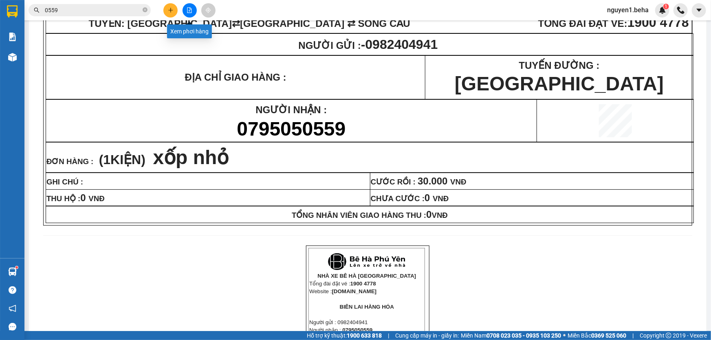
click at [187, 9] on icon "file-add" at bounding box center [190, 10] width 6 height 6
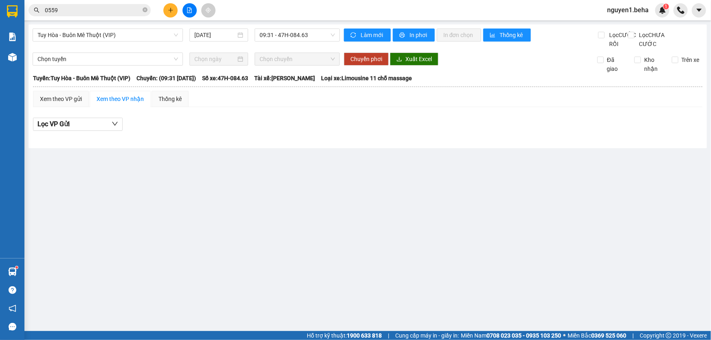
click at [103, 7] on input "0559" at bounding box center [93, 10] width 96 height 9
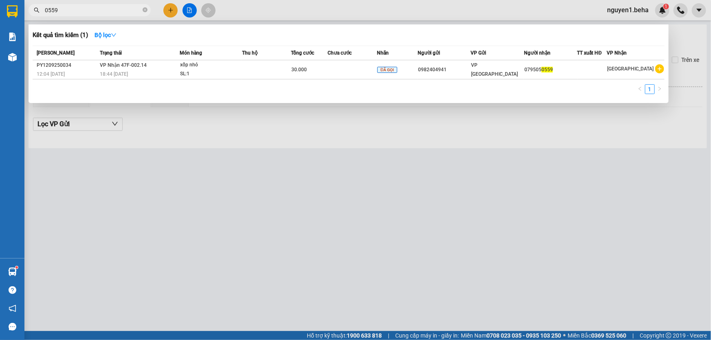
click at [184, 10] on div at bounding box center [355, 170] width 711 height 340
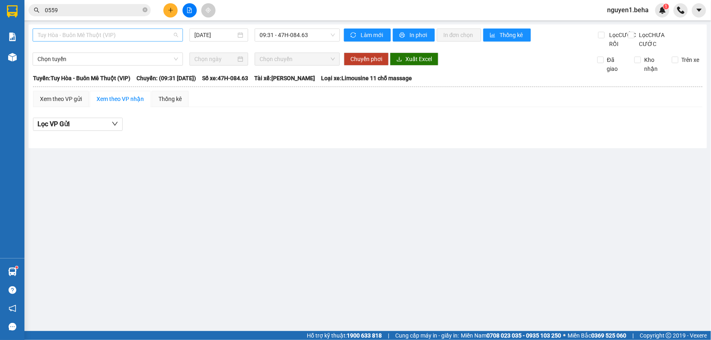
click at [156, 32] on span "Tuy Hòa - Buôn Mê Thuột (VIP)" at bounding box center [107, 35] width 141 height 12
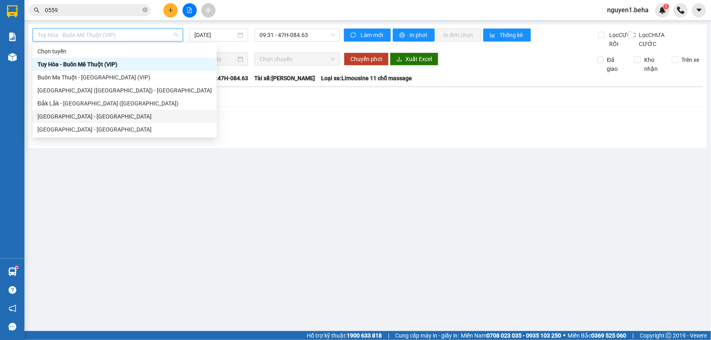
click at [138, 114] on div "[GEOGRAPHIC_DATA] - [GEOGRAPHIC_DATA]" at bounding box center [124, 116] width 174 height 9
type input "[DATE]"
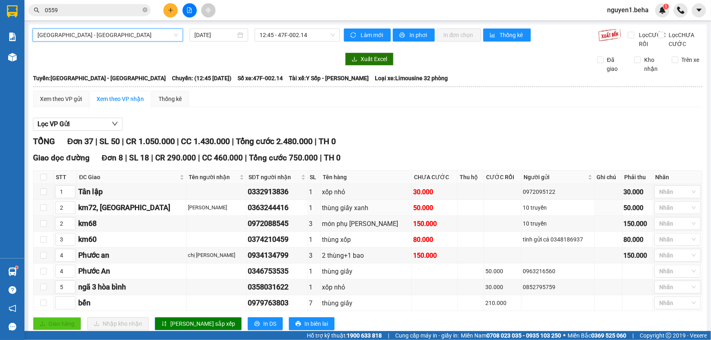
scroll to position [37, 0]
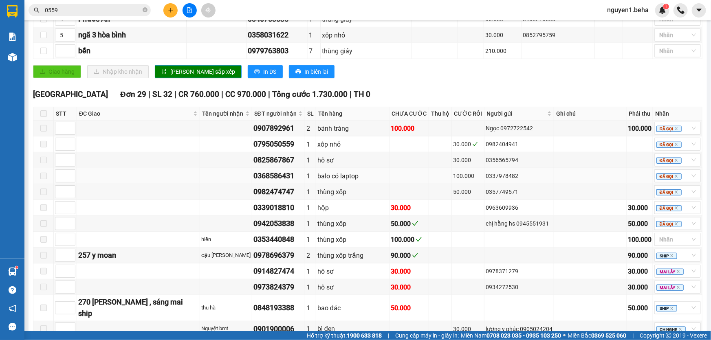
scroll to position [363, 0]
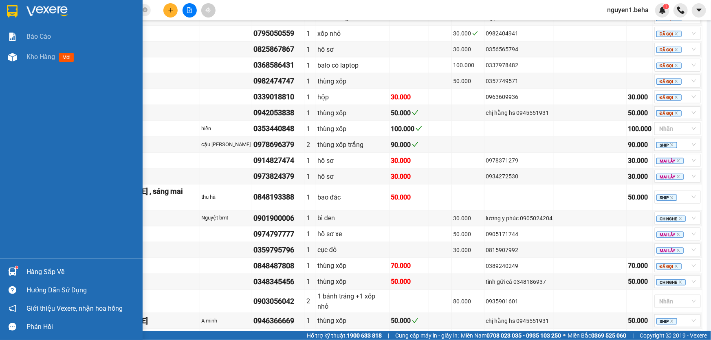
click at [9, 98] on div "Báo cáo Kho hàng mới" at bounding box center [71, 142] width 143 height 232
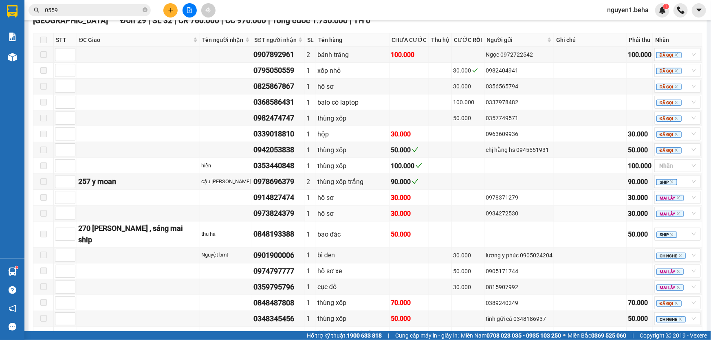
scroll to position [215, 0]
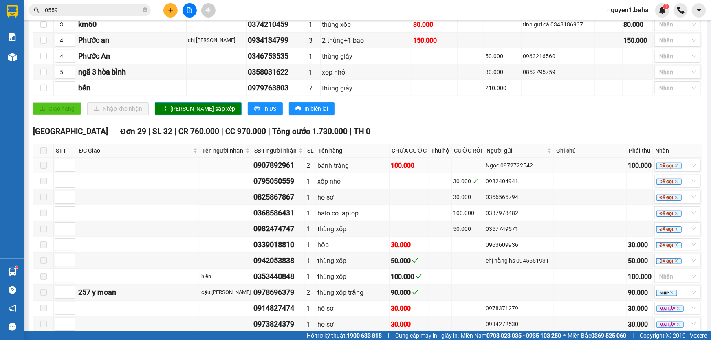
click at [278, 171] on div "0907892961" at bounding box center [278, 165] width 50 height 11
copy div "0907892961"
click at [111, 8] on input "0559" at bounding box center [93, 10] width 96 height 9
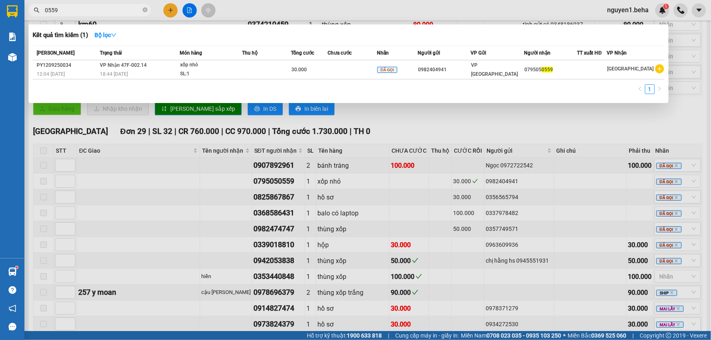
click at [111, 8] on input "0559" at bounding box center [93, 10] width 96 height 9
paste input "907892961"
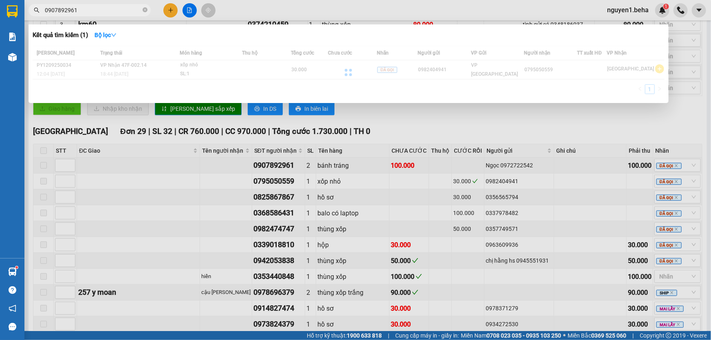
type input "0907892961"
click at [152, 67] on div at bounding box center [349, 72] width 632 height 53
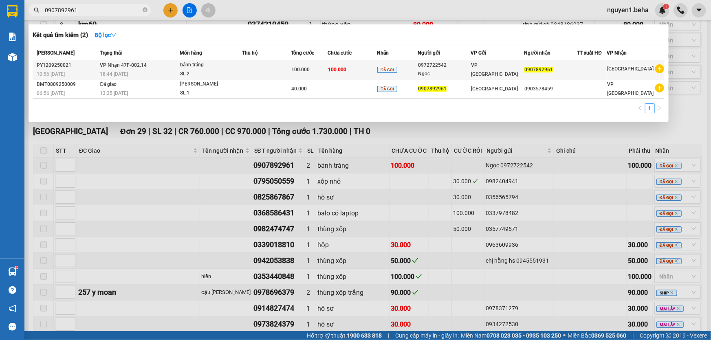
click at [158, 65] on td "VP Nhận 47F-002.14 18:44 [DATE]" at bounding box center [139, 69] width 82 height 19
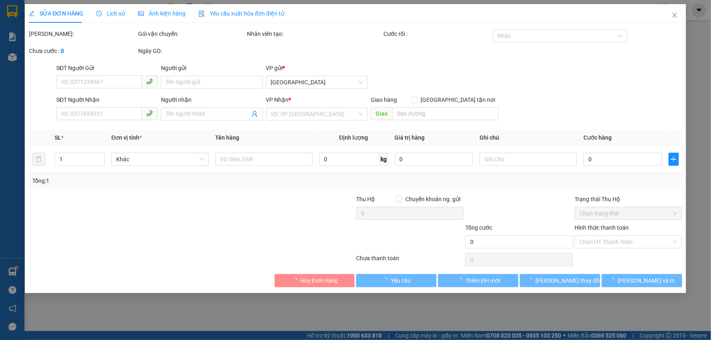
type input "0972722542"
type input "Ngọc"
type input "0907892961"
type input "100.000"
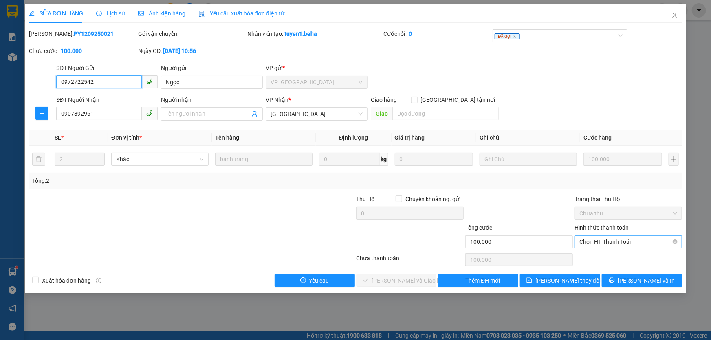
click at [632, 241] on span "Chọn HT Thanh Toán" at bounding box center [628, 242] width 98 height 12
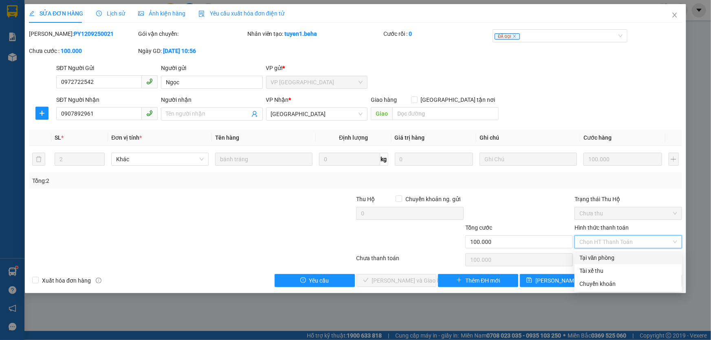
click at [623, 257] on div "Tại văn phòng" at bounding box center [628, 257] width 98 height 9
type input "0"
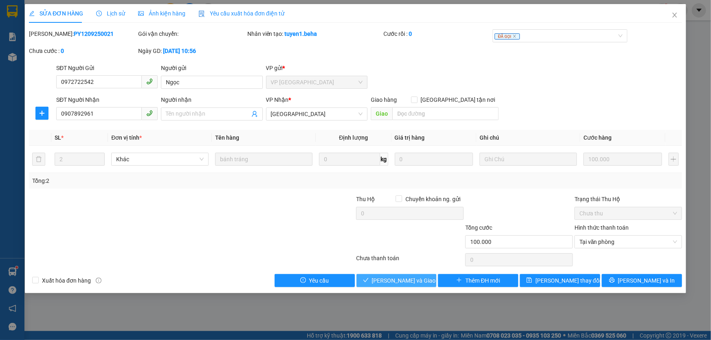
click at [391, 282] on span "[PERSON_NAME] và Giao hàng" at bounding box center [411, 280] width 78 height 9
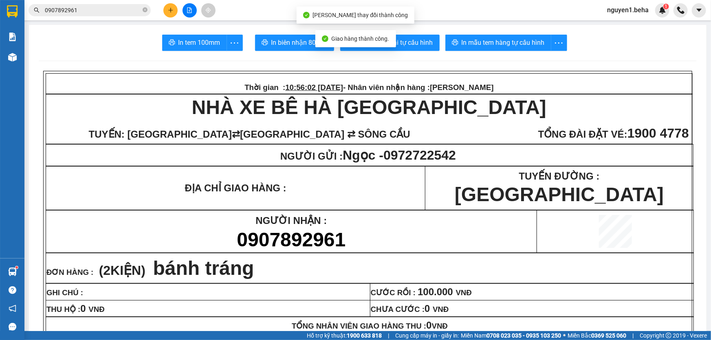
click at [91, 7] on input "0907892961" at bounding box center [93, 10] width 96 height 9
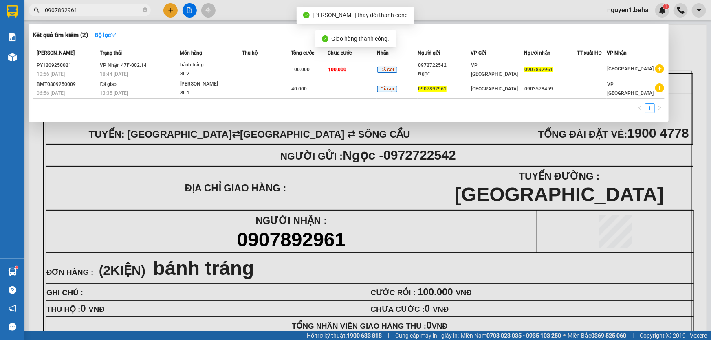
click at [90, 7] on input "0907892961" at bounding box center [93, 10] width 96 height 9
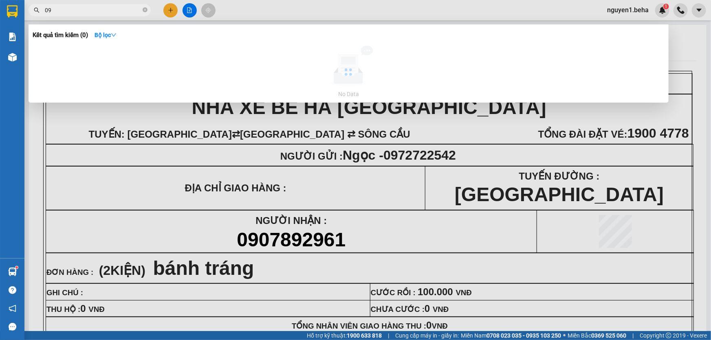
type input "0"
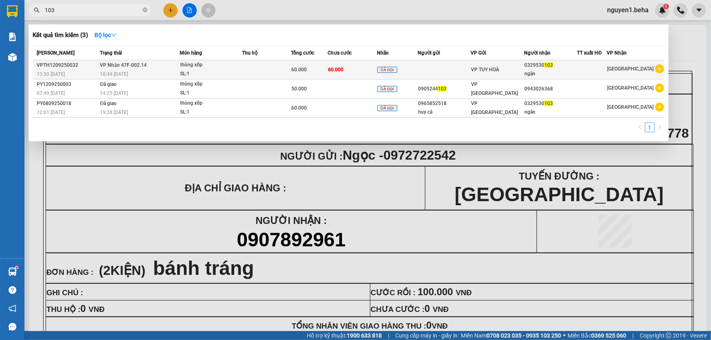
type input "103"
click at [271, 61] on td at bounding box center [266, 69] width 49 height 19
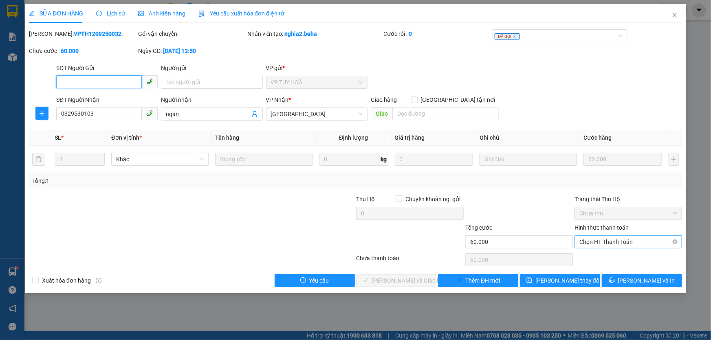
click at [596, 241] on span "Chọn HT Thanh Toán" at bounding box center [628, 242] width 98 height 12
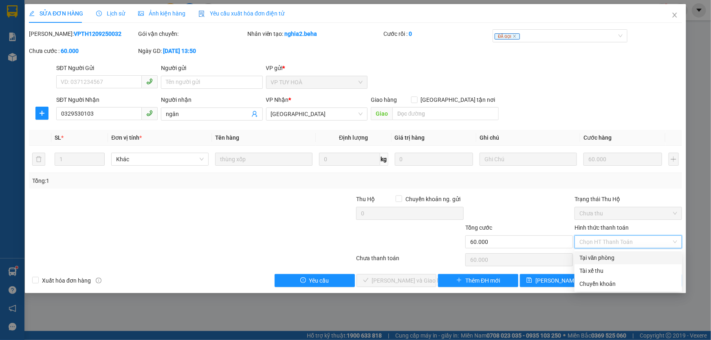
click at [593, 257] on div "Tại văn phòng" at bounding box center [628, 257] width 98 height 9
type input "0"
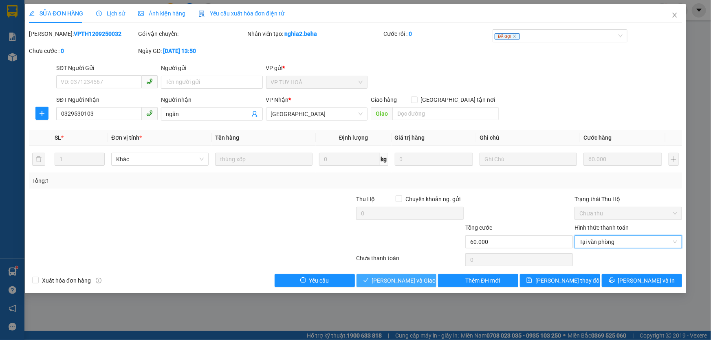
click at [420, 285] on button "[PERSON_NAME] và Giao hàng" at bounding box center [396, 280] width 80 height 13
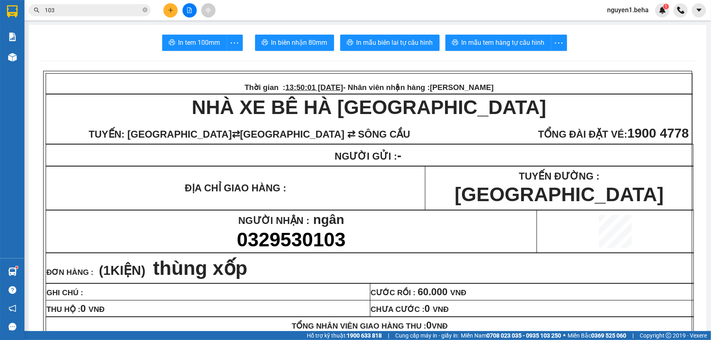
click at [106, 12] on input "103" at bounding box center [93, 10] width 96 height 9
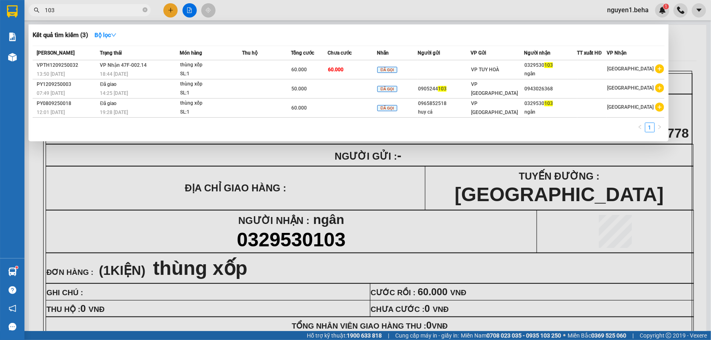
click at [106, 12] on input "103" at bounding box center [93, 10] width 96 height 9
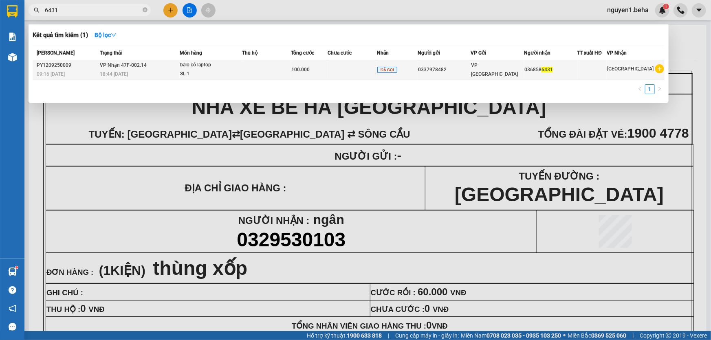
type input "6431"
click at [163, 68] on td "VP Nhận 47F-002.14 18:44 [DATE]" at bounding box center [139, 69] width 82 height 19
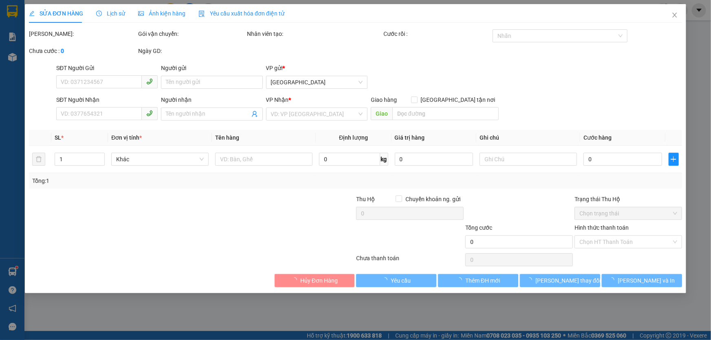
type input "0337978482"
type input "0368586431"
type input "100.000"
type input "0"
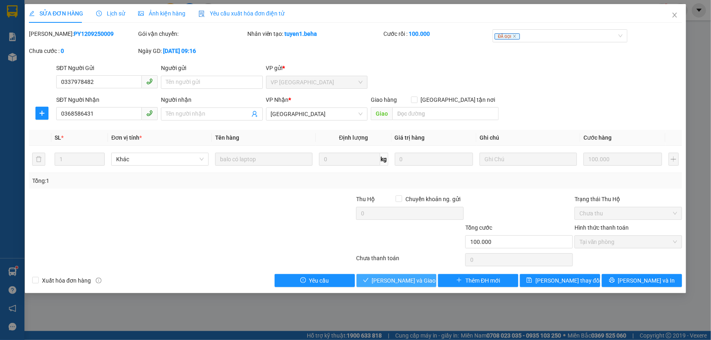
click at [422, 277] on span "[PERSON_NAME] và Giao hàng" at bounding box center [411, 280] width 78 height 9
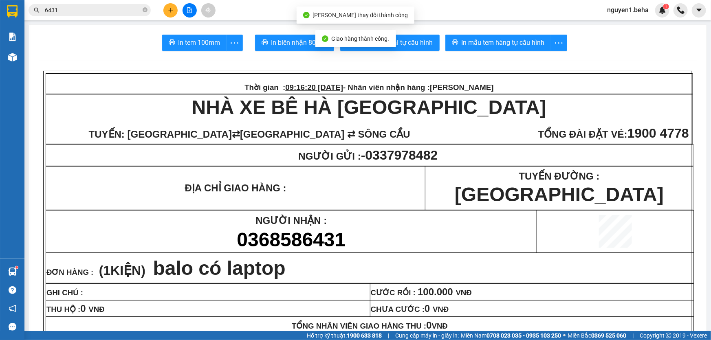
click at [115, 10] on input "6431" at bounding box center [93, 10] width 96 height 9
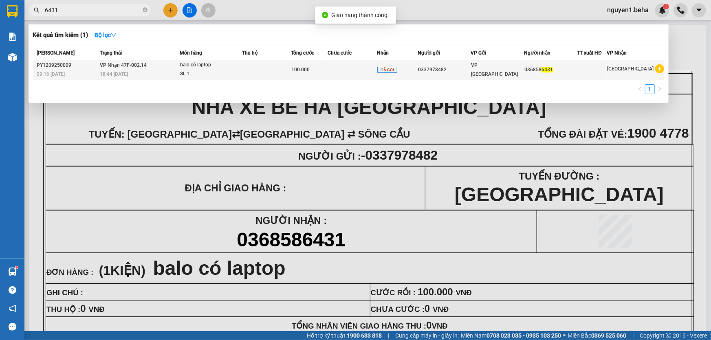
click at [218, 67] on div "balo có laptop" at bounding box center [210, 65] width 61 height 9
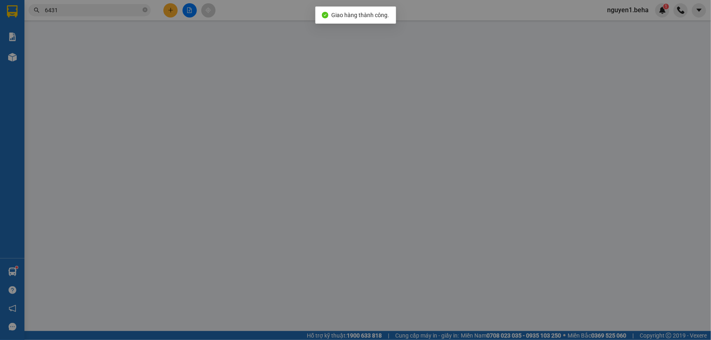
type input "0337978482"
type input "0368586431"
type input "100.000"
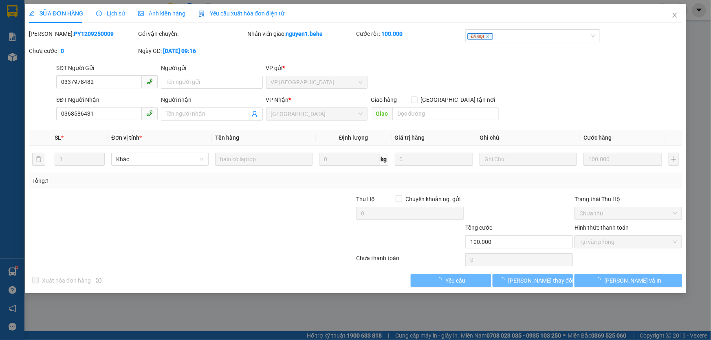
click at [181, 15] on span "Ảnh kiện hàng" at bounding box center [161, 13] width 47 height 7
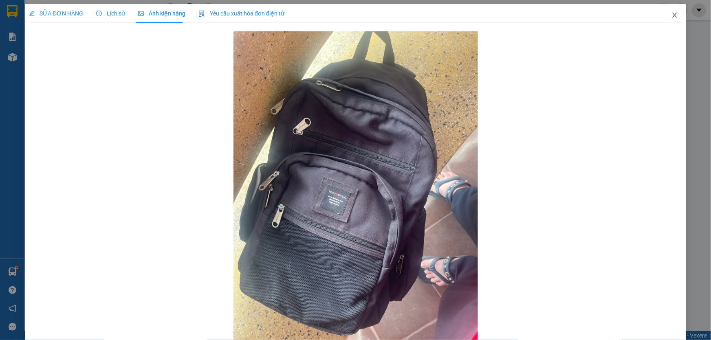
click at [671, 14] on icon "close" at bounding box center [674, 15] width 7 height 7
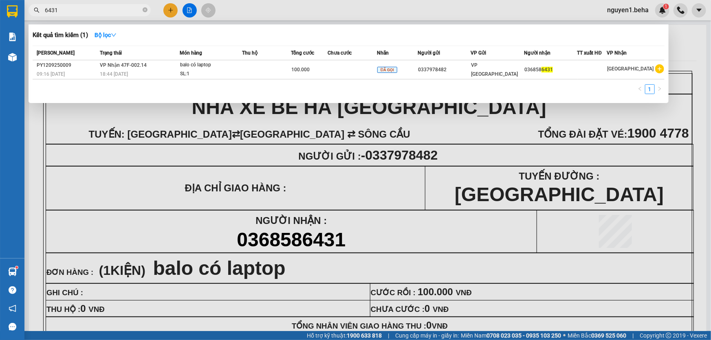
click at [104, 6] on input "6431" at bounding box center [93, 10] width 96 height 9
click at [95, 131] on div at bounding box center [355, 170] width 711 height 340
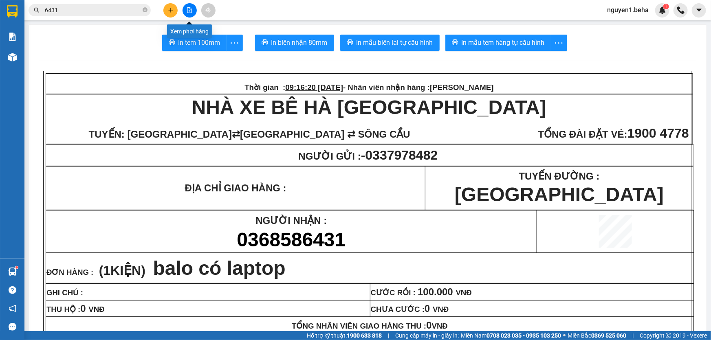
click at [192, 11] on icon "file-add" at bounding box center [190, 10] width 6 height 6
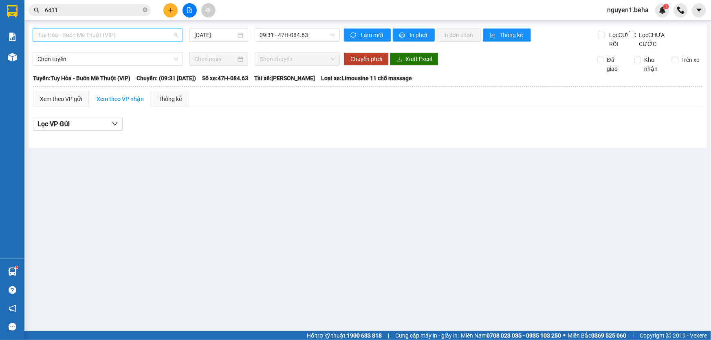
click at [90, 36] on span "Tuy Hòa - Buôn Mê Thuột (VIP)" at bounding box center [107, 35] width 141 height 12
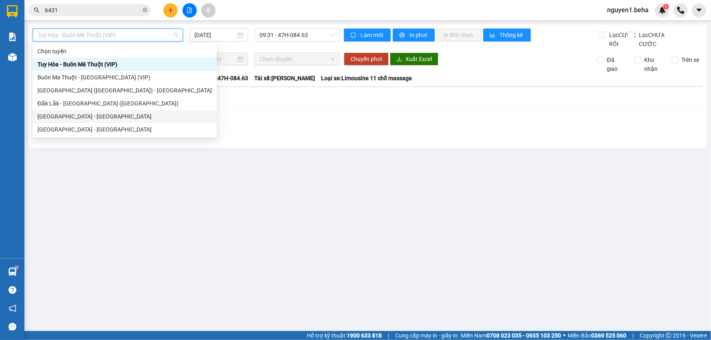
click at [83, 113] on div "[GEOGRAPHIC_DATA] - [GEOGRAPHIC_DATA]" at bounding box center [124, 116] width 174 height 9
type input "[DATE]"
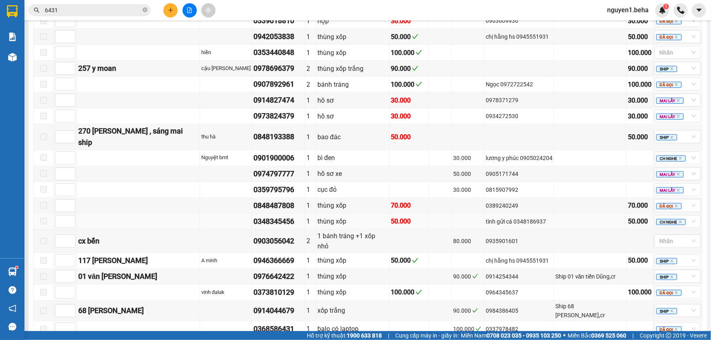
scroll to position [444, 0]
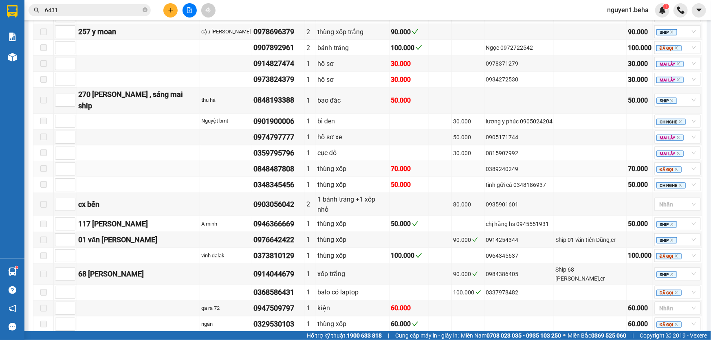
click at [283, 167] on div "0848487808" at bounding box center [278, 168] width 50 height 11
copy div "0848487808"
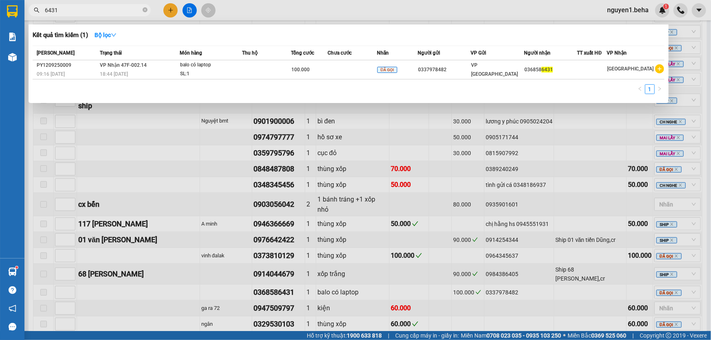
click at [101, 12] on input "6431" at bounding box center [93, 10] width 96 height 9
paste input "0848487808"
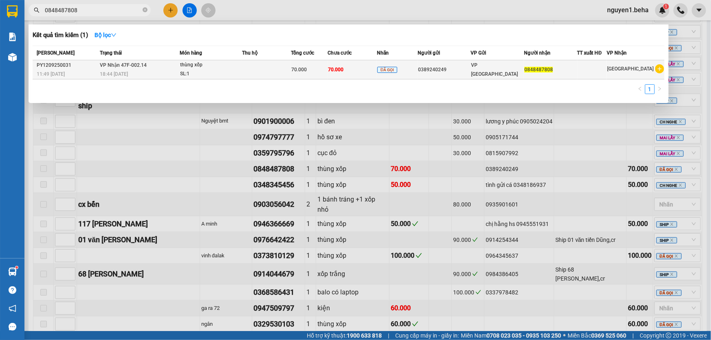
click at [199, 62] on div "thùng xốp" at bounding box center [210, 65] width 61 height 9
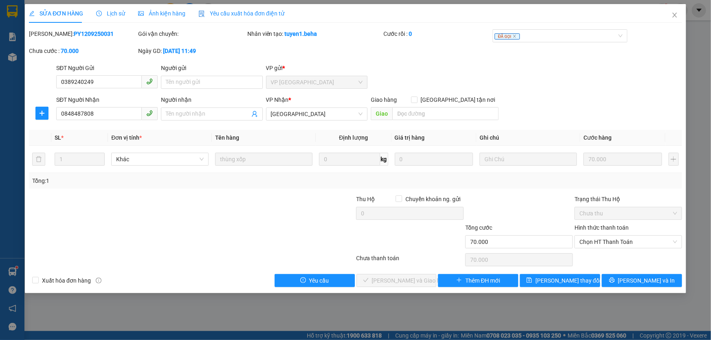
click at [171, 9] on div "Ảnh kiện hàng" at bounding box center [161, 13] width 47 height 9
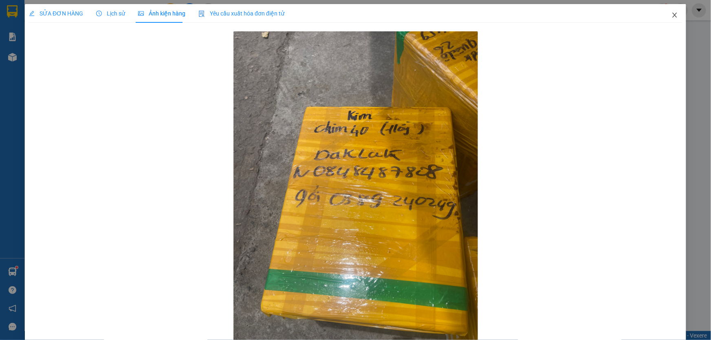
click at [672, 14] on icon "close" at bounding box center [674, 15] width 4 height 5
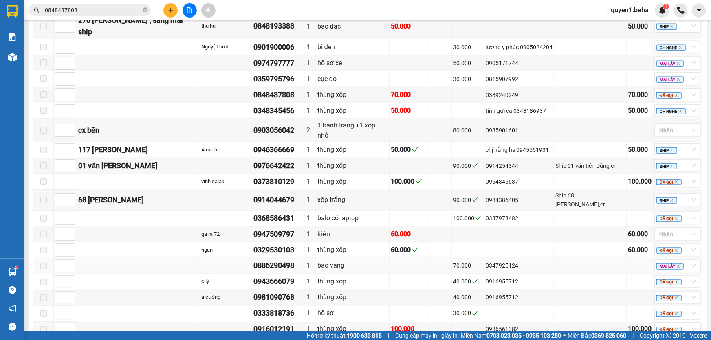
scroll to position [548, 0]
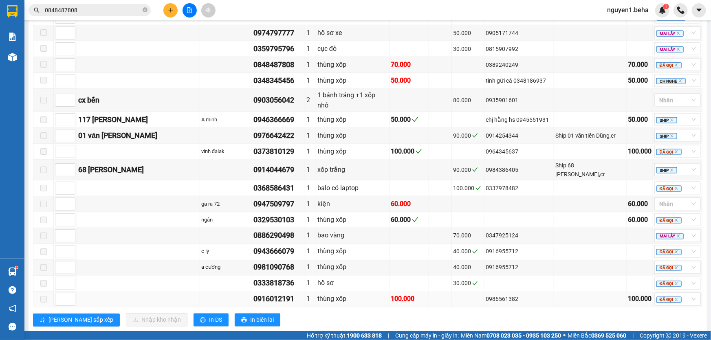
click at [281, 294] on div "0916012191" at bounding box center [278, 299] width 50 height 11
copy div "0916012191"
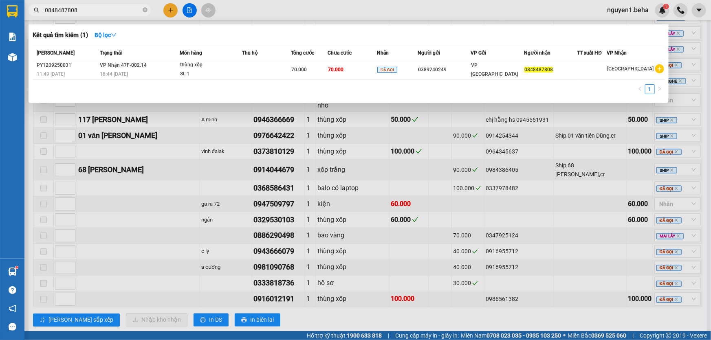
click at [113, 12] on input "0848487808" at bounding box center [93, 10] width 96 height 9
paste input "916012191"
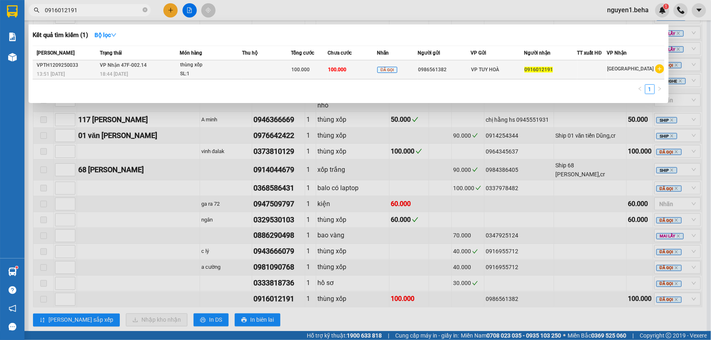
type input "0916012191"
click at [194, 71] on div "SL: 1" at bounding box center [210, 74] width 61 height 9
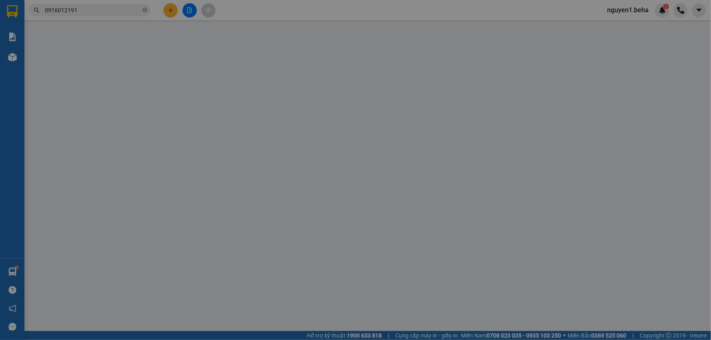
type input "0986561382"
type input "0916012191"
type input "100.000"
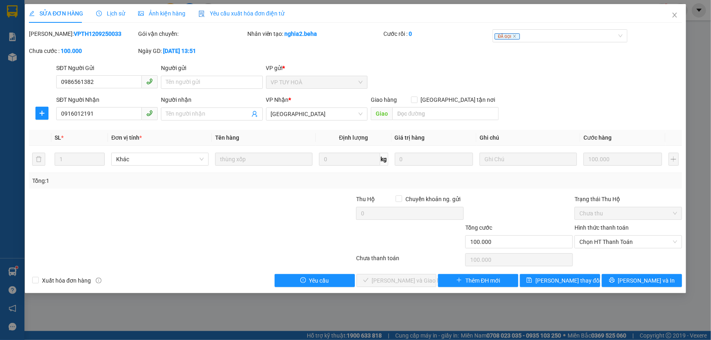
click at [157, 18] on div "Ảnh kiện hàng" at bounding box center [161, 13] width 47 height 9
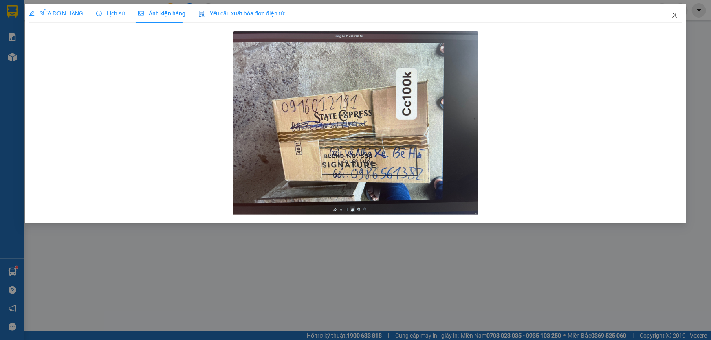
click at [673, 16] on icon "close" at bounding box center [674, 15] width 7 height 7
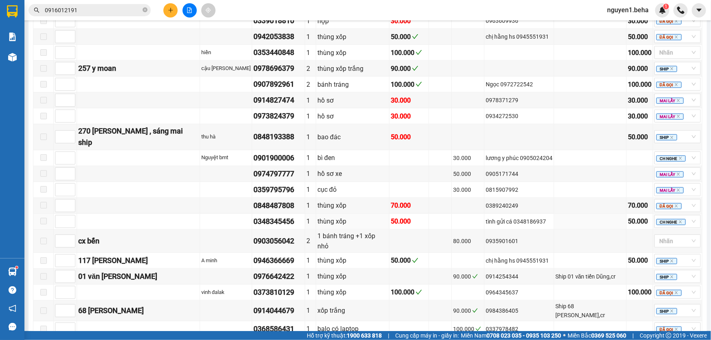
scroll to position [548, 0]
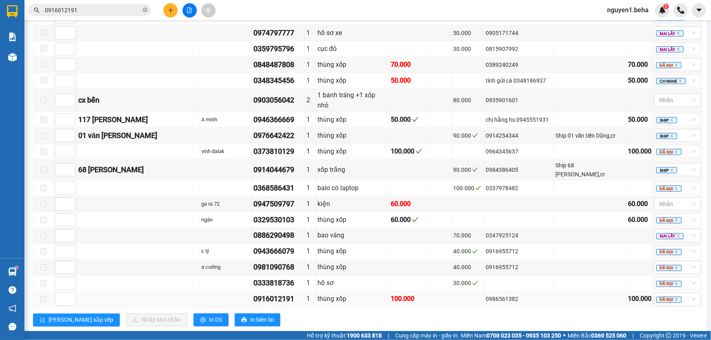
click at [279, 294] on div "0916012191" at bounding box center [278, 299] width 50 height 11
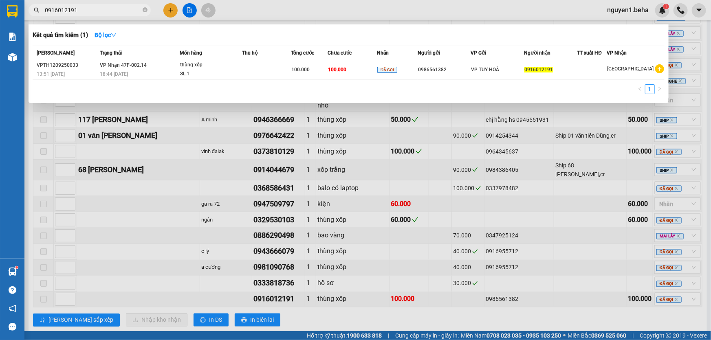
click at [105, 7] on input "0916012191" at bounding box center [93, 10] width 96 height 9
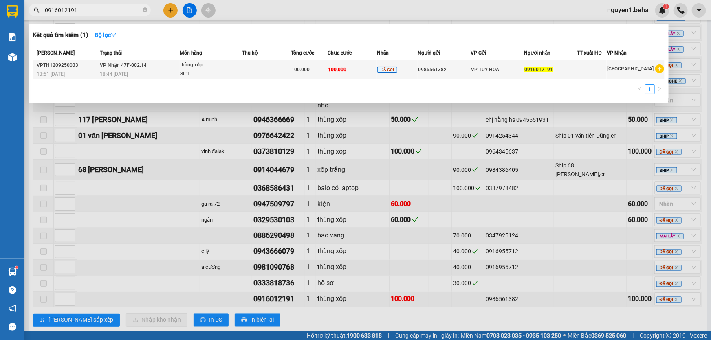
click at [204, 71] on div "SL: 1" at bounding box center [210, 74] width 61 height 9
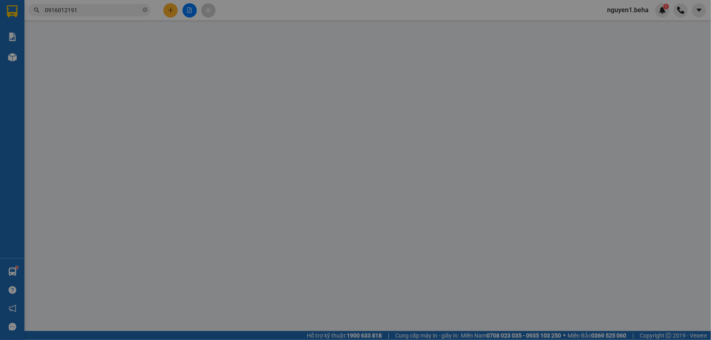
type input "0986561382"
type input "0916012191"
type input "100.000"
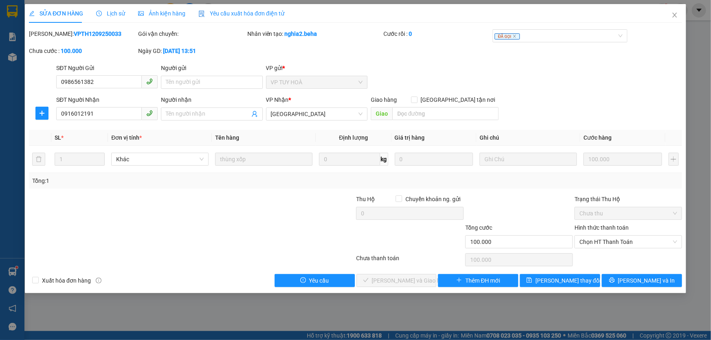
click at [121, 17] on div "Lịch sử" at bounding box center [110, 13] width 29 height 9
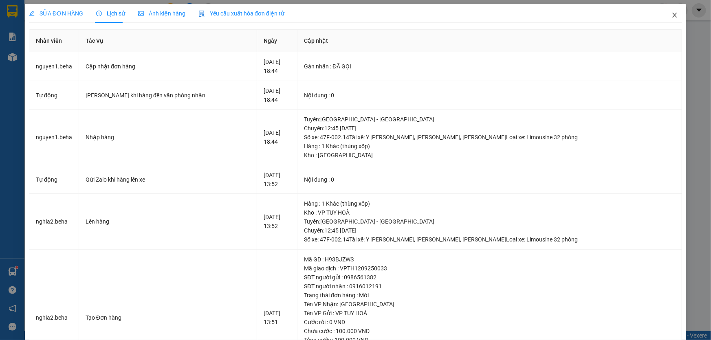
click at [671, 12] on icon "close" at bounding box center [674, 15] width 7 height 7
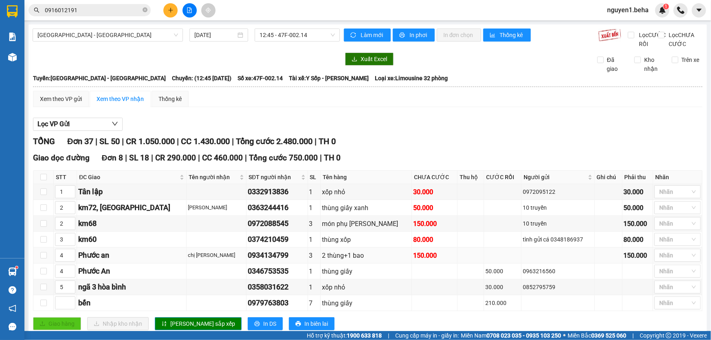
scroll to position [148, 0]
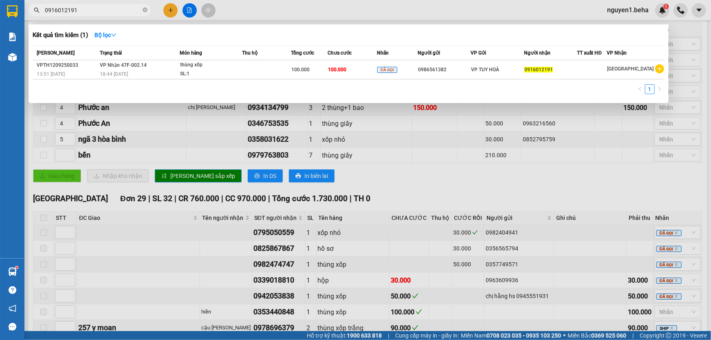
click at [87, 11] on input "0916012191" at bounding box center [93, 10] width 96 height 9
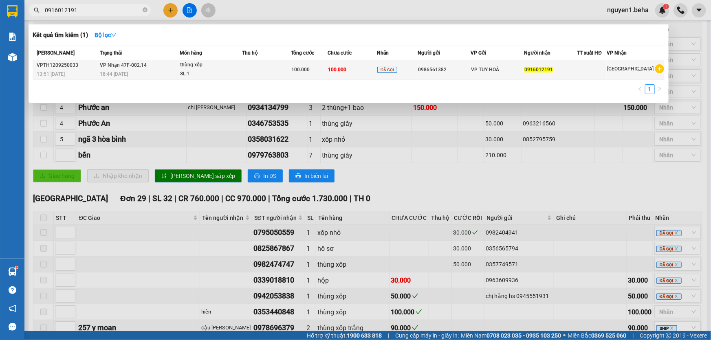
click at [295, 68] on span "100.000" at bounding box center [300, 70] width 18 height 6
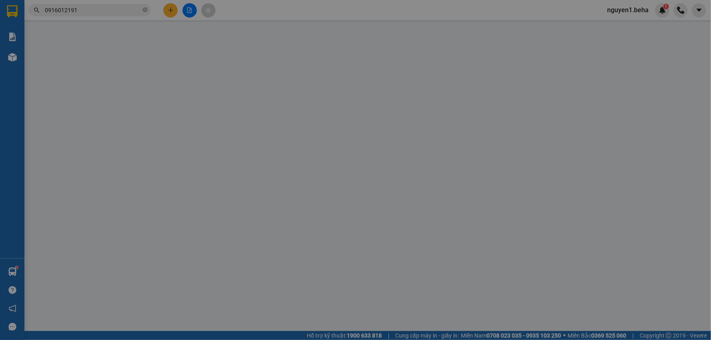
type input "0986561382"
type input "0916012191"
type input "100.000"
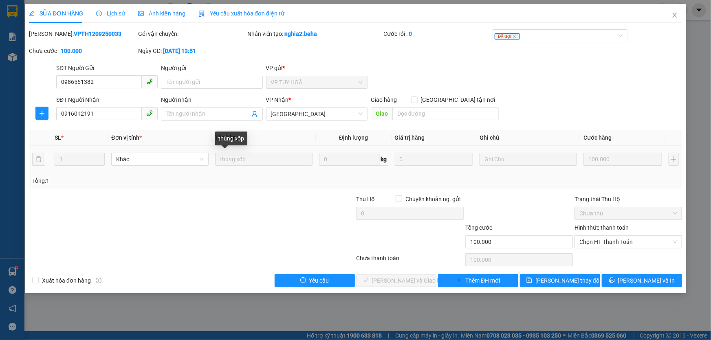
drag, startPoint x: 259, startPoint y: 161, endPoint x: 231, endPoint y: 189, distance: 39.5
click at [226, 188] on div "Total Paid Fee 0 Total UnPaid Fee 100.000 Cash Collection Total Fee Mã ĐH: VPTH…" at bounding box center [355, 158] width 653 height 258
click at [674, 16] on icon "close" at bounding box center [674, 15] width 4 height 5
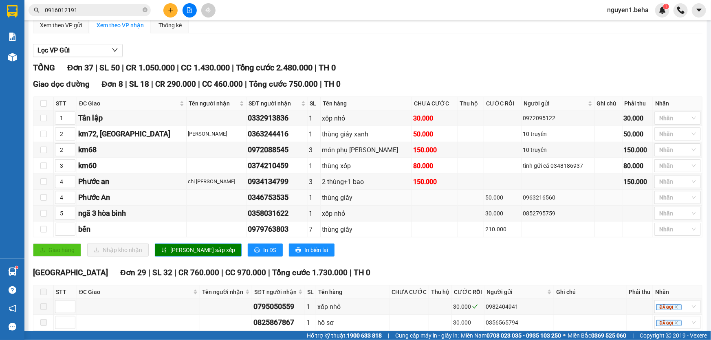
scroll to position [185, 0]
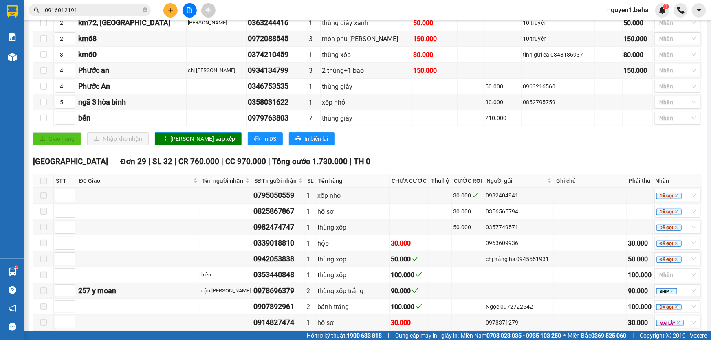
click at [596, 152] on div "Giao dọc đường Đơn 8 | SL 18 | CR 290.000 | CC 460.000 | Tổng cước 750.000 | TH…" at bounding box center [367, 59] width 669 height 185
click at [127, 235] on td at bounding box center [138, 228] width 123 height 16
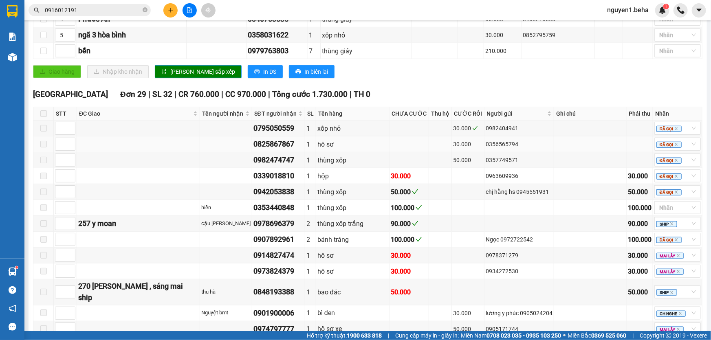
scroll to position [30, 0]
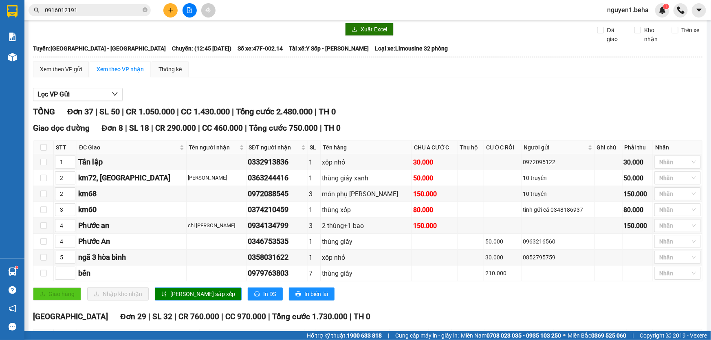
click at [121, 12] on input "0916012191" at bounding box center [93, 10] width 96 height 9
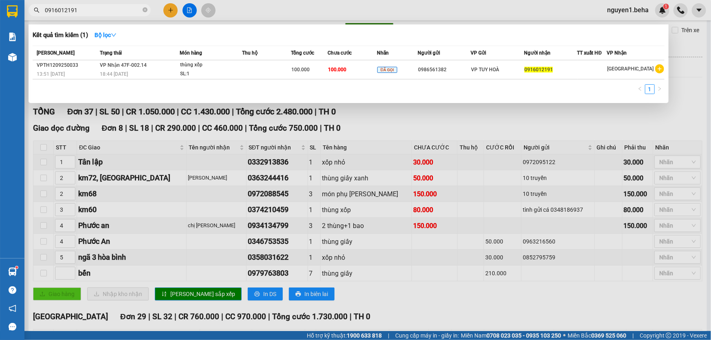
click at [121, 12] on input "0916012191" at bounding box center [93, 10] width 96 height 9
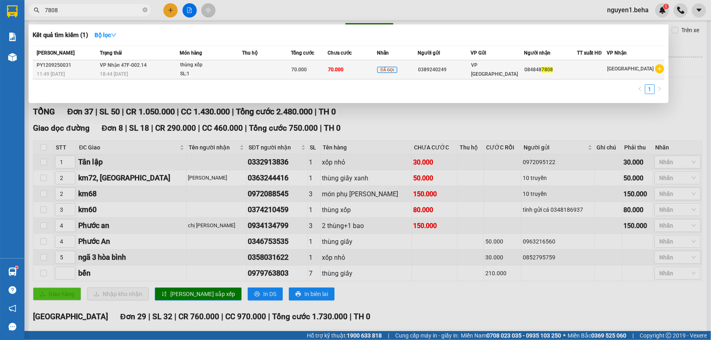
type input "7808"
click at [211, 70] on div "SL: 1" at bounding box center [210, 74] width 61 height 9
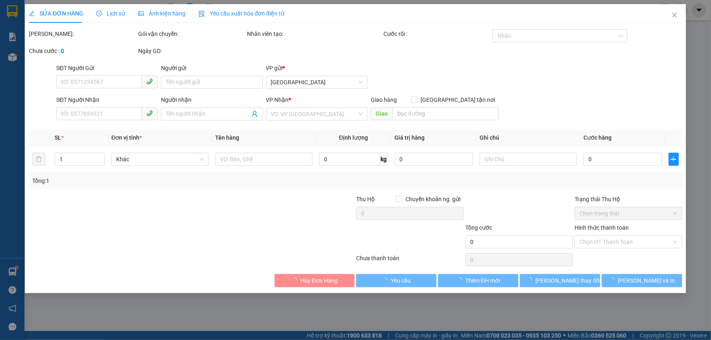
type input "0389240249"
type input "0848487808"
type input "70.000"
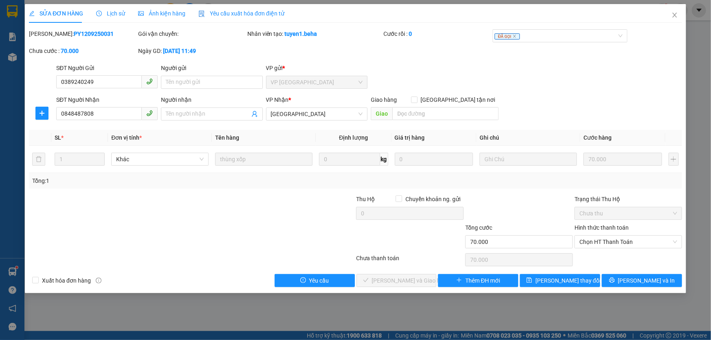
click at [175, 11] on span "Ảnh kiện hàng" at bounding box center [161, 13] width 47 height 7
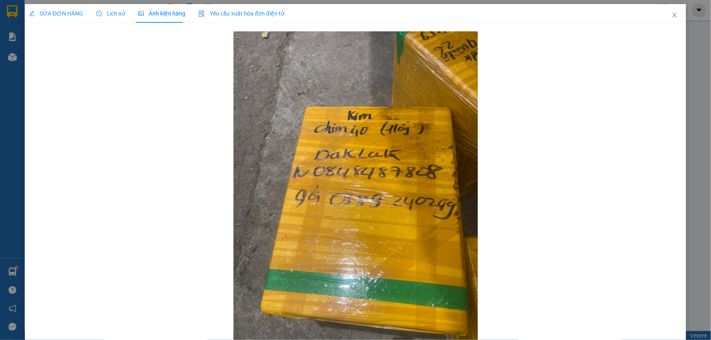
click at [72, 16] on span "SỬA ĐƠN HÀNG" at bounding box center [56, 13] width 54 height 7
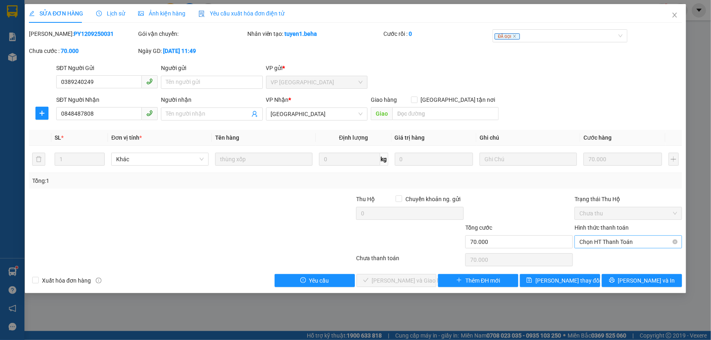
click at [620, 242] on span "Chọn HT Thanh Toán" at bounding box center [628, 242] width 98 height 12
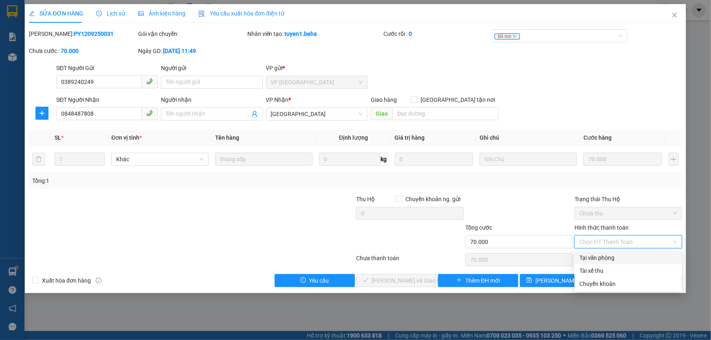
click at [615, 259] on div "Tại văn phòng" at bounding box center [628, 257] width 98 height 9
type input "0"
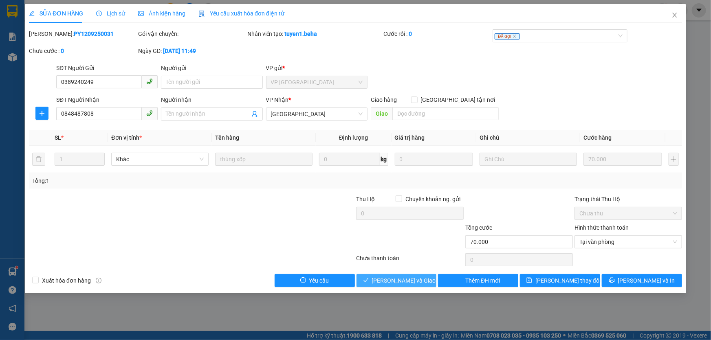
click at [404, 276] on span "[PERSON_NAME] và Giao hàng" at bounding box center [411, 280] width 78 height 9
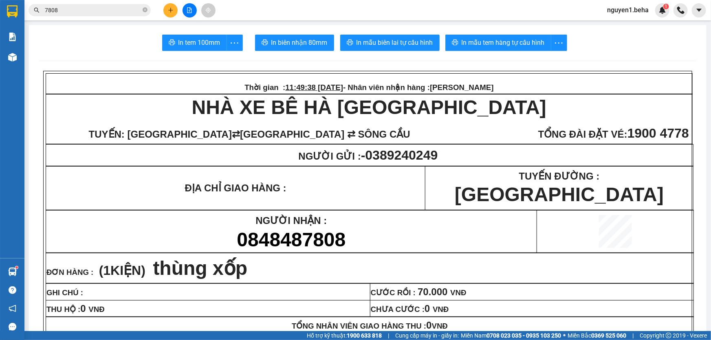
click at [119, 8] on input "7808" at bounding box center [93, 10] width 96 height 9
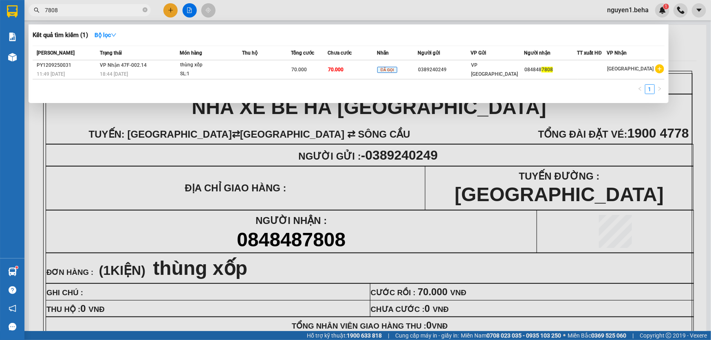
click at [119, 9] on input "7808" at bounding box center [93, 10] width 96 height 9
paste input "0943725235"
type input "0943725235"
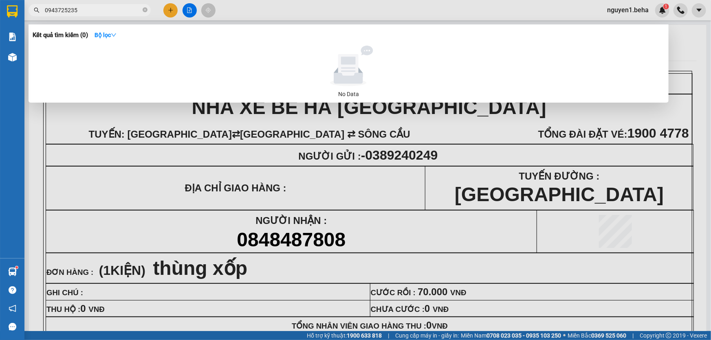
click at [117, 8] on input "0943725235" at bounding box center [93, 10] width 96 height 9
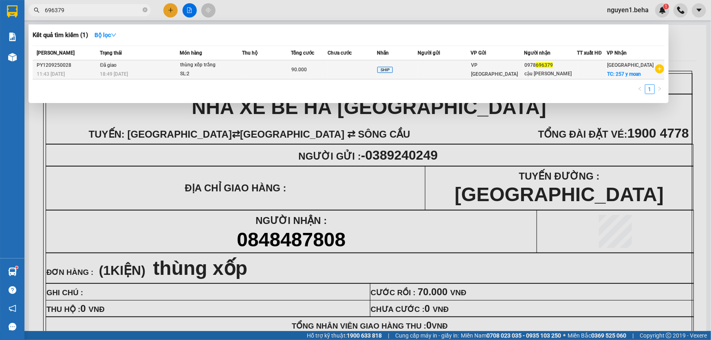
type input "696379"
click at [213, 73] on div "SL: 2" at bounding box center [210, 74] width 61 height 9
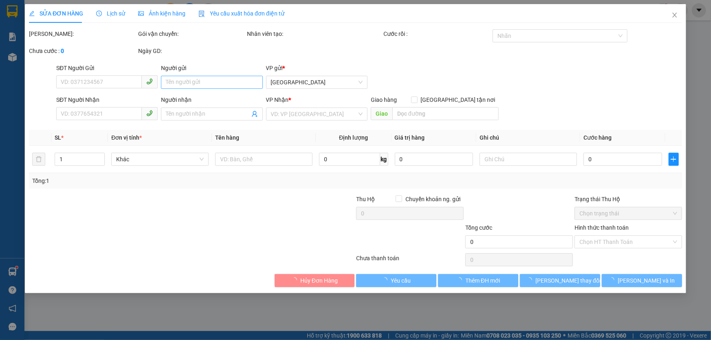
type input "0978696379"
type input "cậu [PERSON_NAME]"
checkbox input "true"
type input "257 y moan"
type input "90.000"
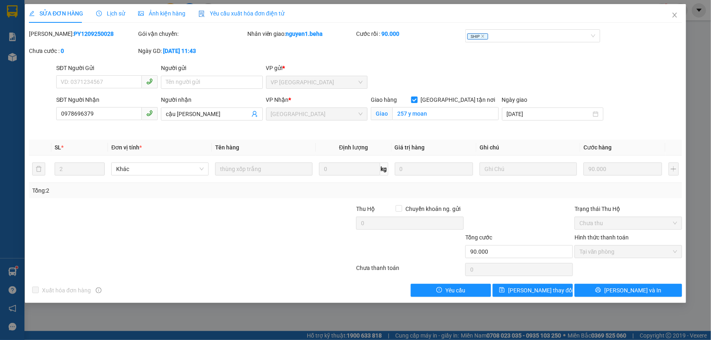
click at [167, 15] on span "Ảnh kiện hàng" at bounding box center [161, 13] width 47 height 7
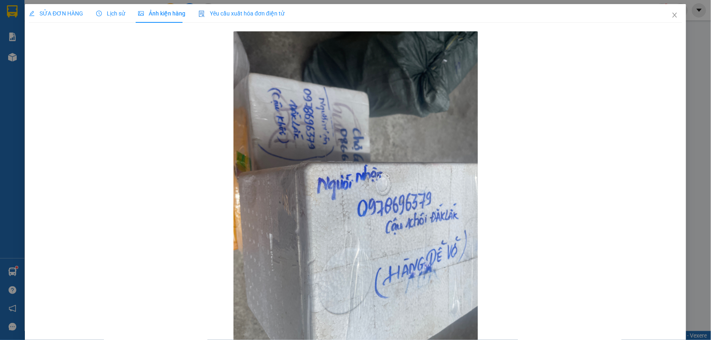
click at [73, 13] on span "SỬA ĐƠN HÀNG" at bounding box center [56, 13] width 54 height 7
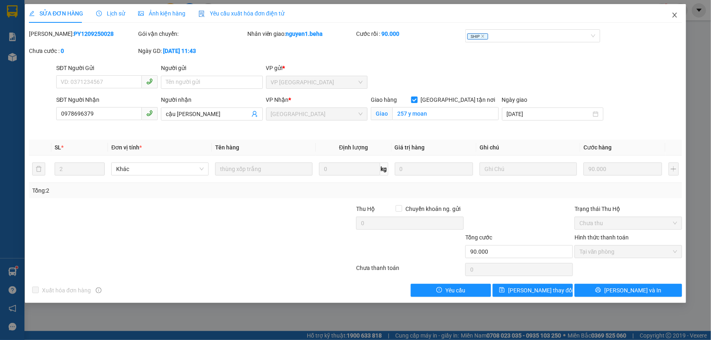
click at [674, 15] on icon "close" at bounding box center [674, 15] width 4 height 5
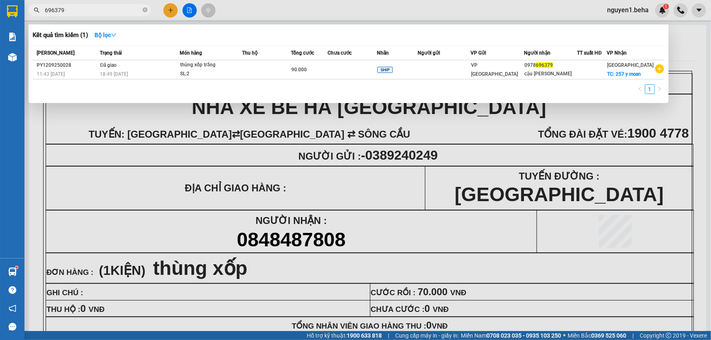
click at [86, 6] on input "696379" at bounding box center [93, 10] width 96 height 9
paste input "09140446"
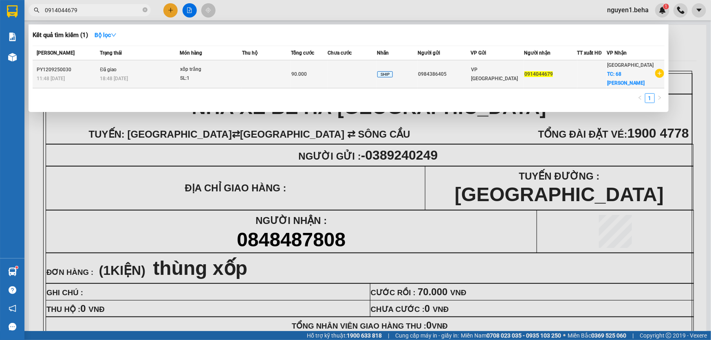
type input "0914044679"
click at [178, 71] on td "Đã giao 18:48 [DATE]" at bounding box center [139, 74] width 82 height 28
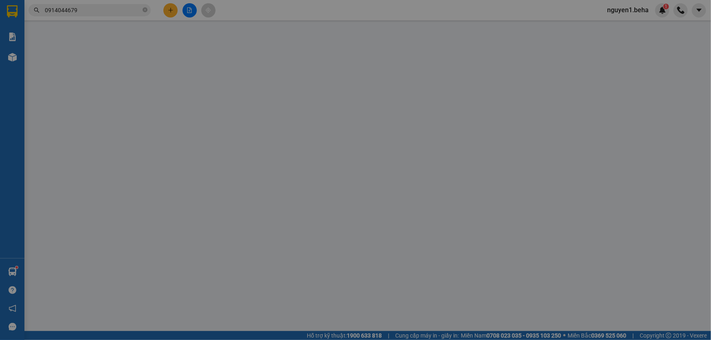
type input "0984386405"
type input "0914044679"
checkbox input "true"
type input "68 [PERSON_NAME]"
type input "90.000"
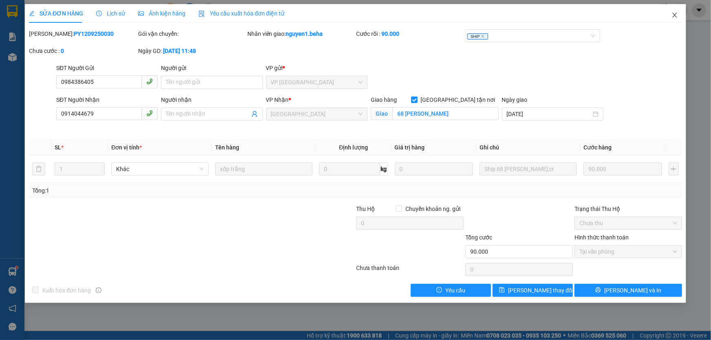
click at [676, 15] on icon "close" at bounding box center [674, 15] width 7 height 7
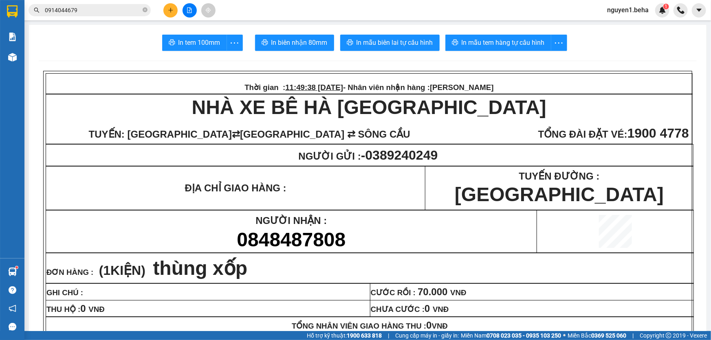
click at [122, 11] on input "0914044679" at bounding box center [93, 10] width 96 height 9
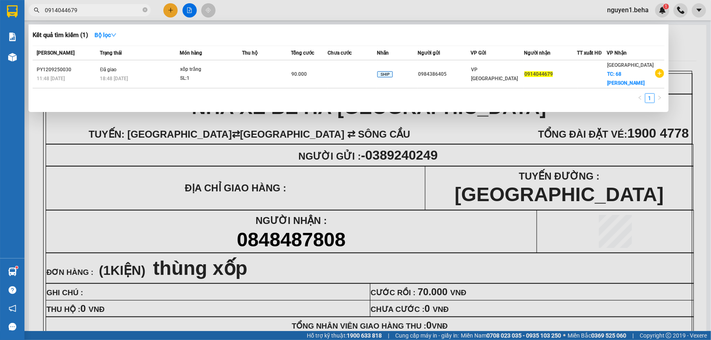
click at [189, 9] on div at bounding box center [355, 170] width 711 height 340
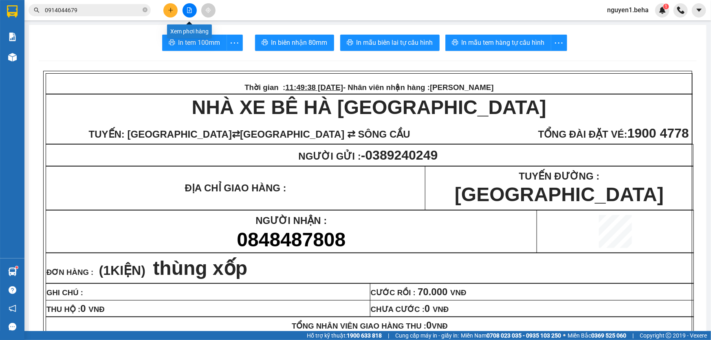
click at [194, 10] on button at bounding box center [189, 10] width 14 height 14
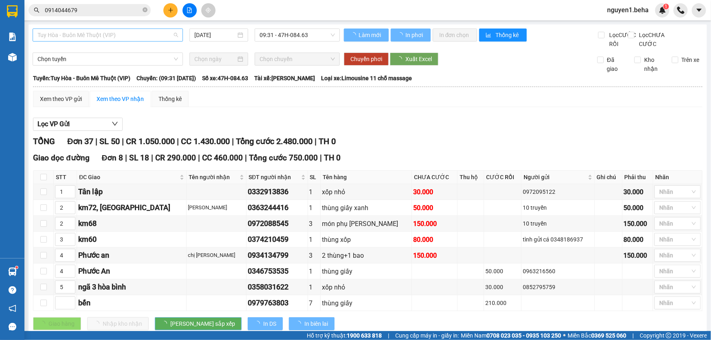
click at [164, 33] on span "Tuy Hòa - Buôn Mê Thuột (VIP)" at bounding box center [107, 35] width 141 height 12
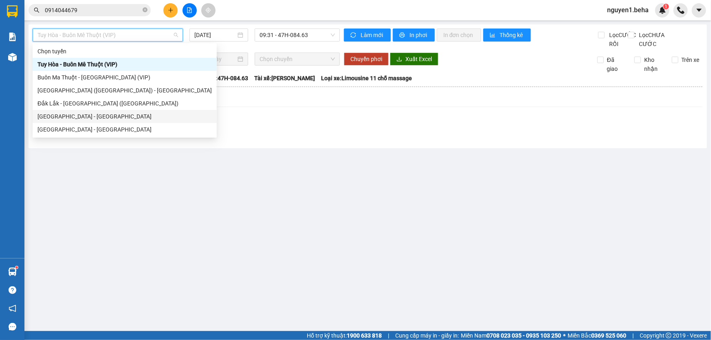
click at [142, 117] on div "[GEOGRAPHIC_DATA] - [GEOGRAPHIC_DATA]" at bounding box center [124, 116] width 174 height 9
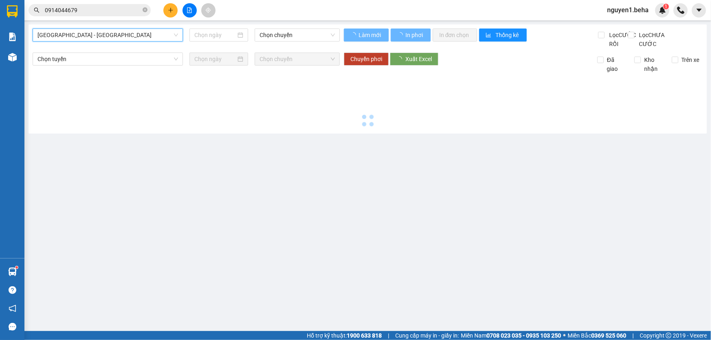
type input "[DATE]"
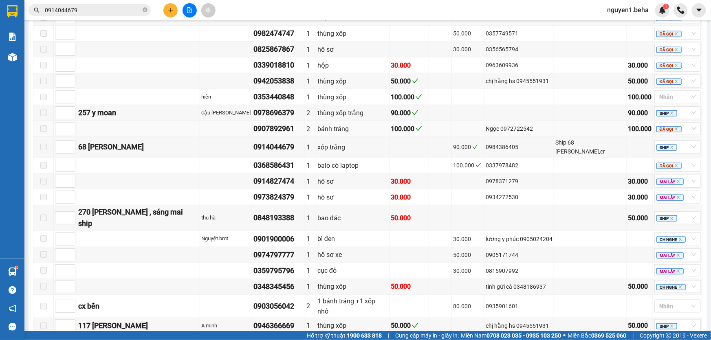
scroll to position [289, 0]
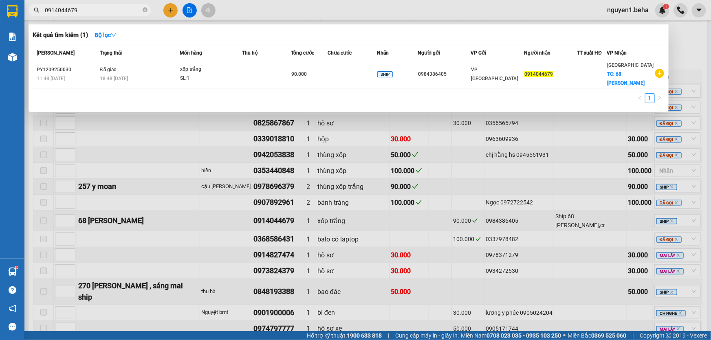
click at [93, 9] on input "0914044679" at bounding box center [93, 10] width 96 height 9
click at [120, 10] on input "0914044679" at bounding box center [93, 10] width 96 height 9
click at [104, 8] on input "0914044679" at bounding box center [93, 10] width 96 height 9
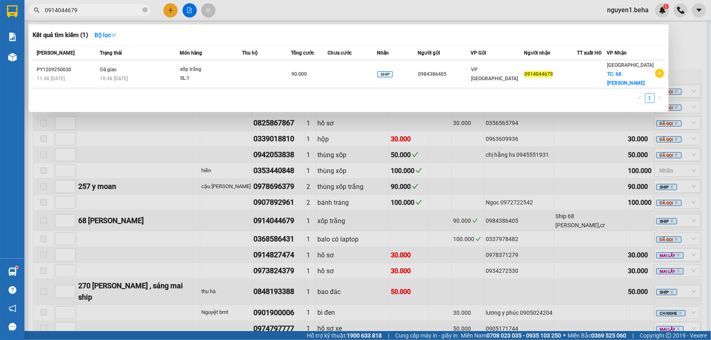
click at [104, 8] on input "0914044679" at bounding box center [93, 10] width 96 height 9
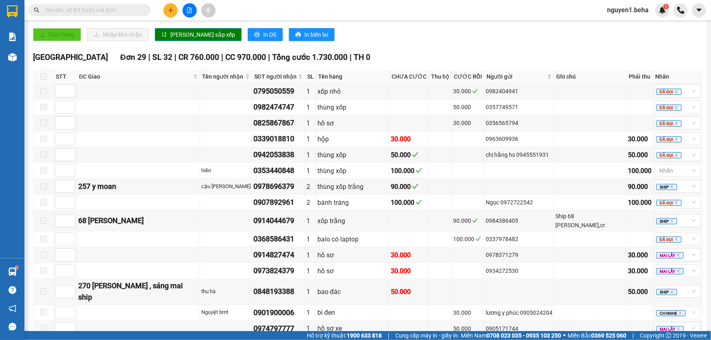
click at [93, 11] on input "text" at bounding box center [93, 10] width 96 height 9
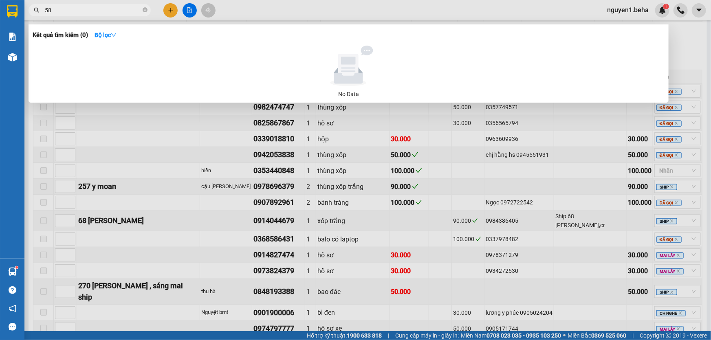
type input "5"
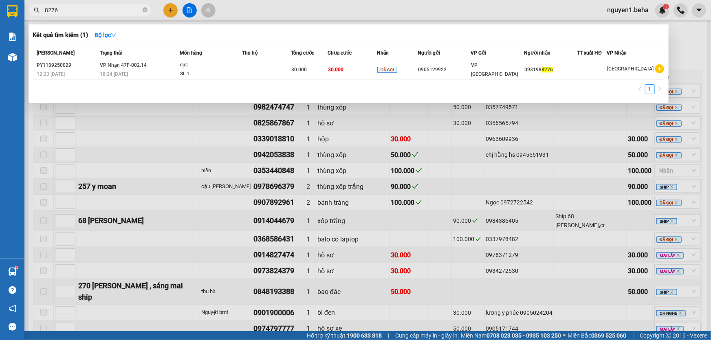
click at [122, 8] on input "8276" at bounding box center [93, 10] width 96 height 9
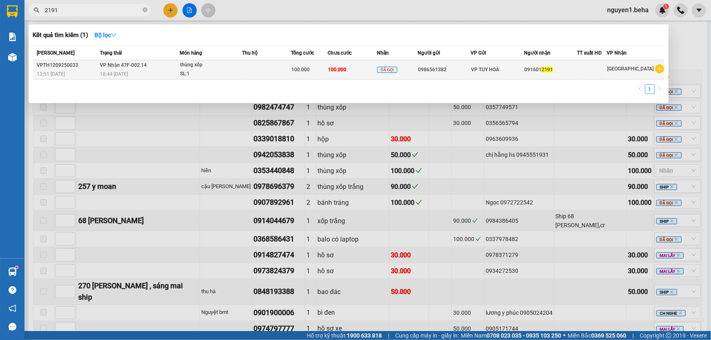
type input "2191"
click at [355, 78] on td "100.000" at bounding box center [352, 69] width 49 height 19
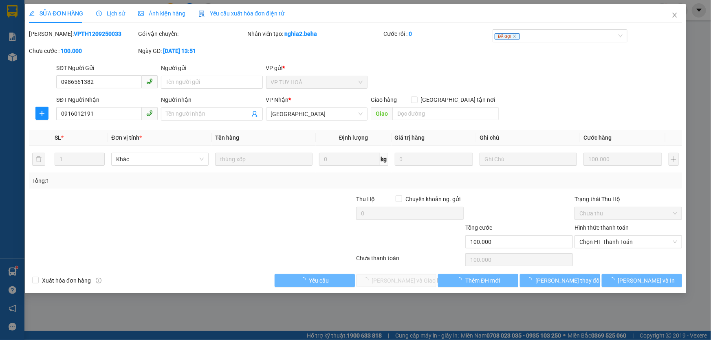
type input "0986561382"
type input "0916012191"
type input "100.000"
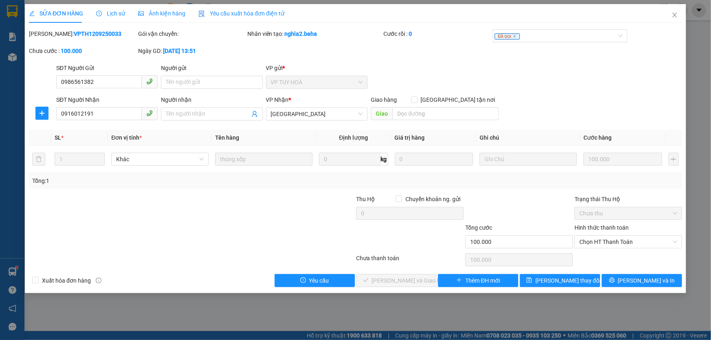
click at [163, 11] on span "Ảnh kiện hàng" at bounding box center [161, 13] width 47 height 7
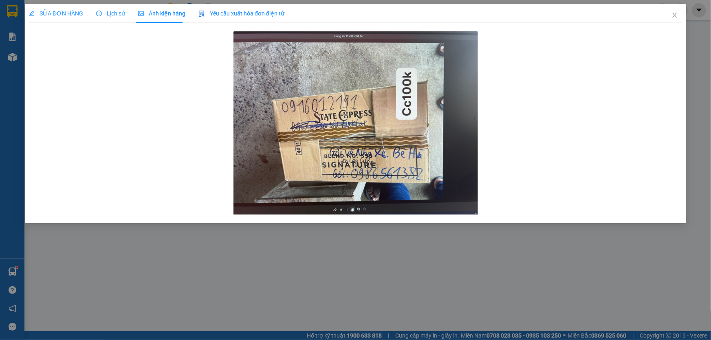
click at [81, 10] on span "SỬA ĐƠN HÀNG" at bounding box center [56, 13] width 54 height 7
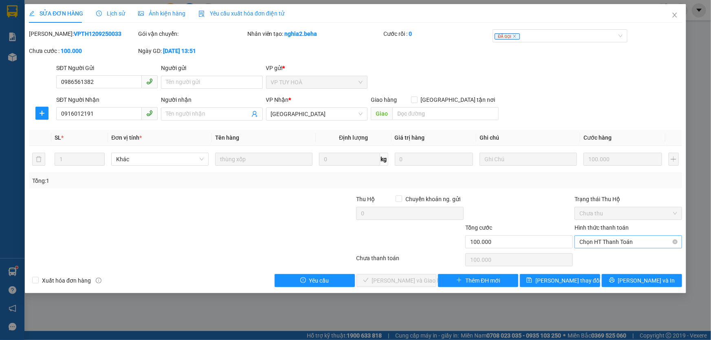
click at [611, 243] on span "Chọn HT Thanh Toán" at bounding box center [628, 242] width 98 height 12
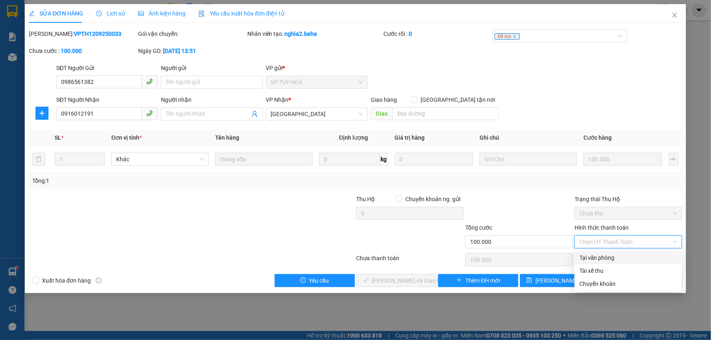
click at [603, 261] on div "Tại văn phòng" at bounding box center [628, 257] width 98 height 9
type input "0"
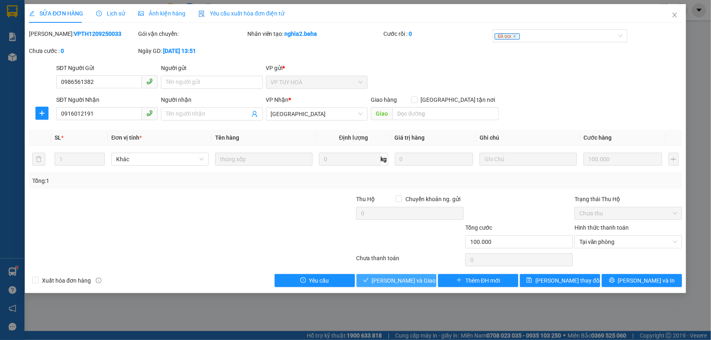
click at [407, 274] on button "[PERSON_NAME] và Giao hàng" at bounding box center [396, 280] width 80 height 13
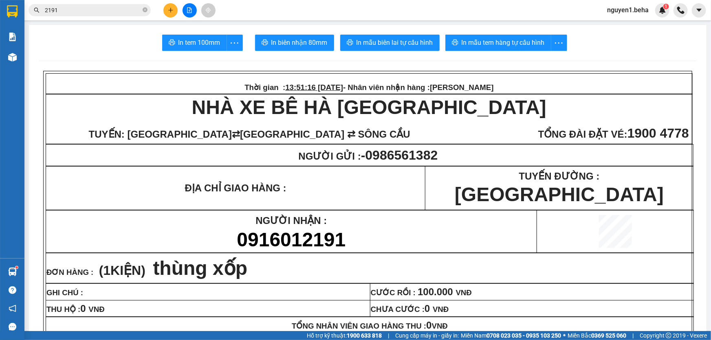
click at [189, 4] on button at bounding box center [189, 10] width 14 height 14
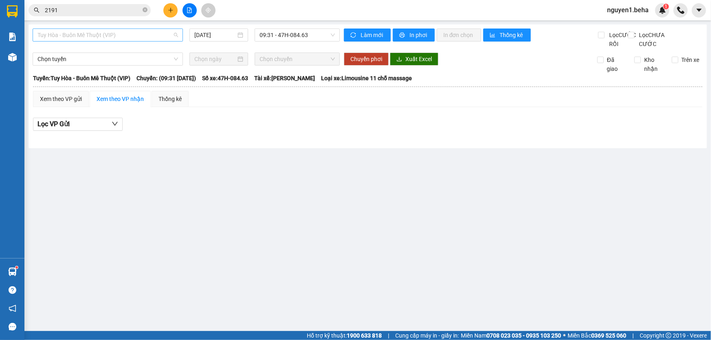
click at [92, 31] on span "Tuy Hòa - Buôn Mê Thuột (VIP)" at bounding box center [107, 35] width 141 height 12
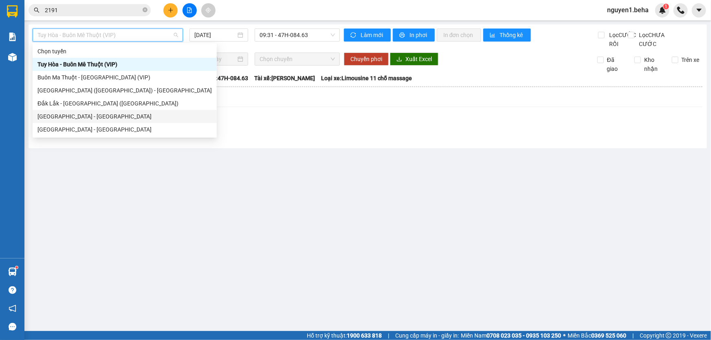
click at [87, 119] on div "[GEOGRAPHIC_DATA] - [GEOGRAPHIC_DATA]" at bounding box center [124, 116] width 174 height 9
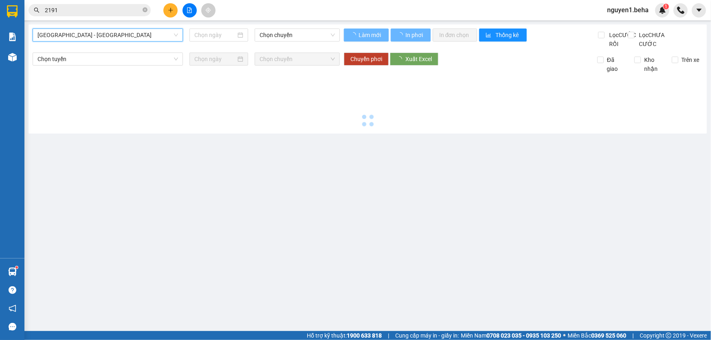
type input "[DATE]"
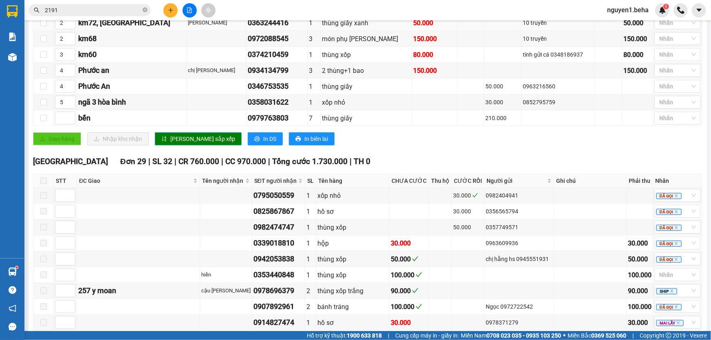
scroll to position [370, 0]
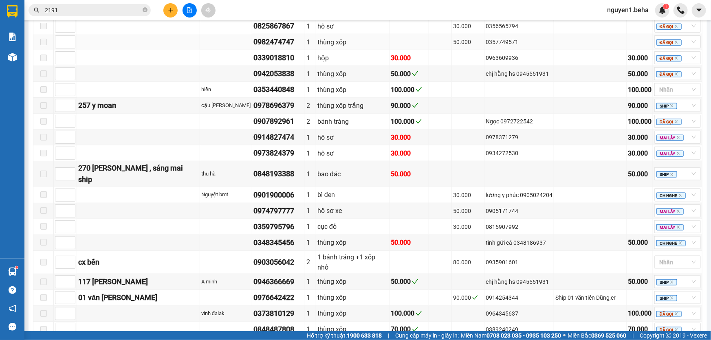
click at [274, 48] on div "0982474747" at bounding box center [278, 41] width 50 height 11
copy div "0982474747"
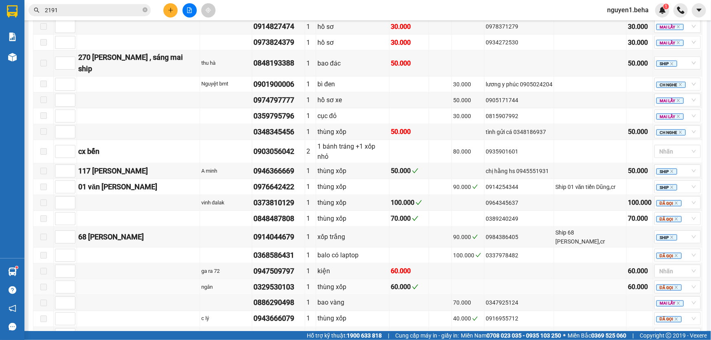
scroll to position [518, 0]
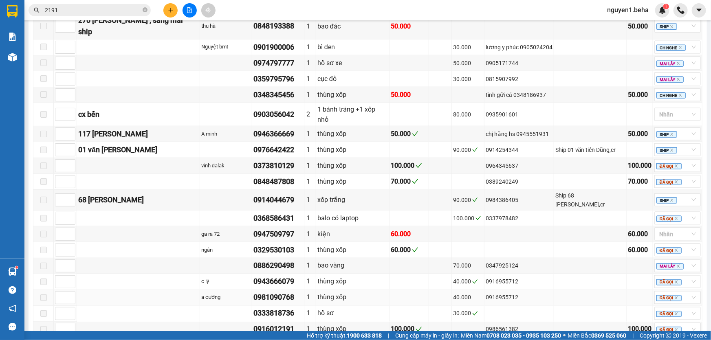
click at [278, 292] on div "0981090768" at bounding box center [278, 297] width 50 height 11
copy div "0981090768"
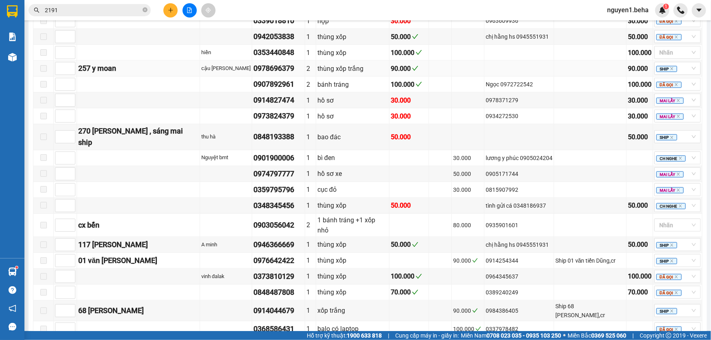
scroll to position [296, 0]
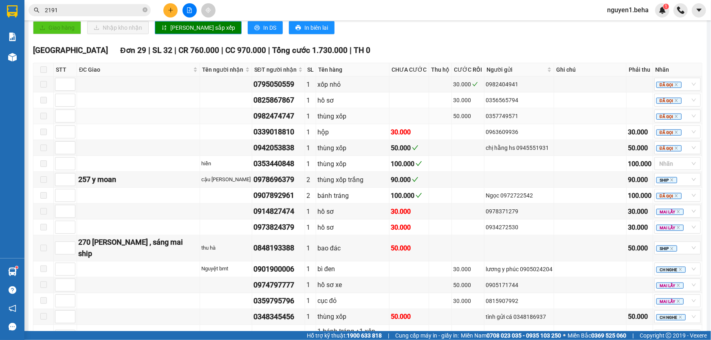
click at [282, 122] on div "0982474747" at bounding box center [278, 115] width 50 height 11
copy div "0982474747"
